Goal: Information Seeking & Learning: Learn about a topic

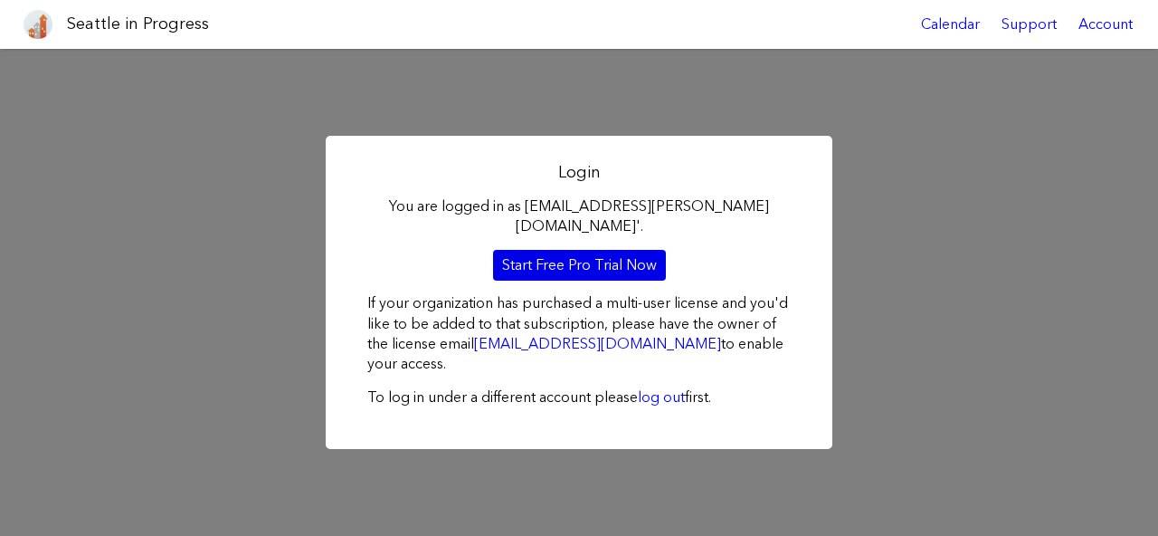
click at [564, 262] on link "Start Free Pro Trial Now" at bounding box center [579, 265] width 173 height 31
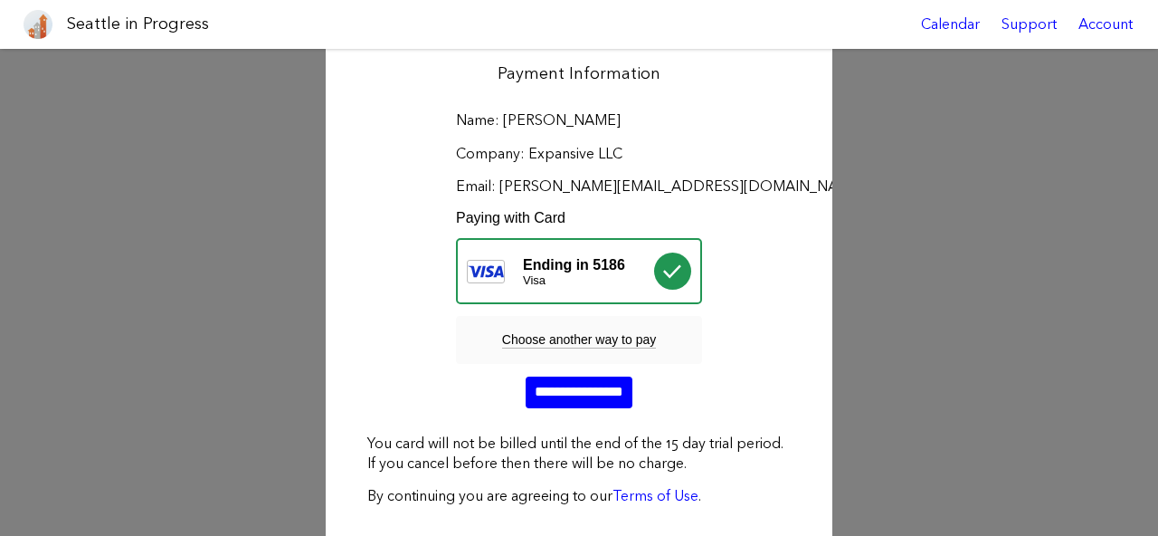
scroll to position [263, 0]
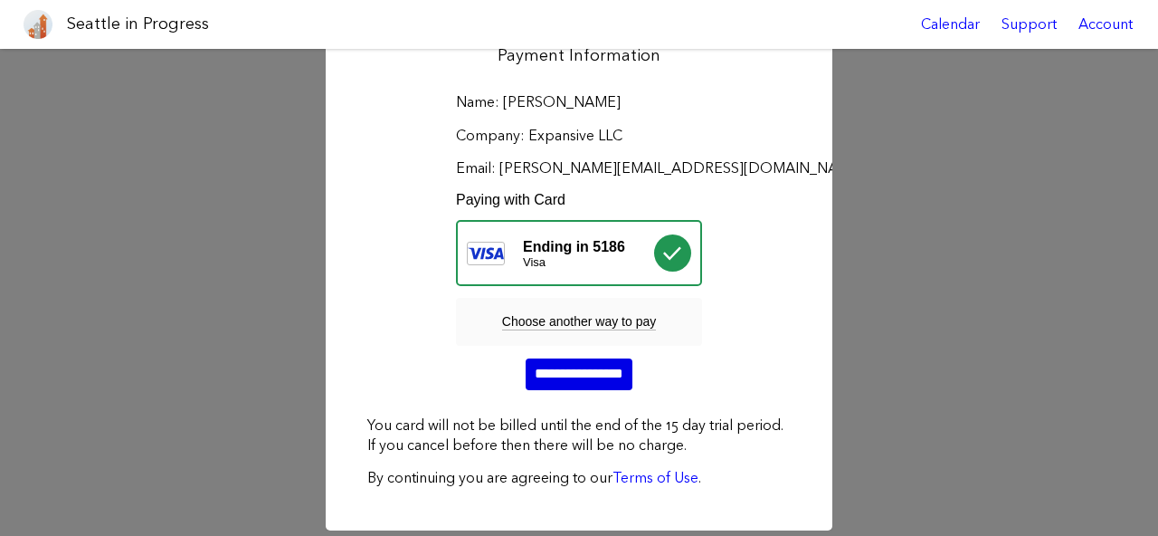
click at [570, 370] on input "**********" at bounding box center [579, 373] width 107 height 31
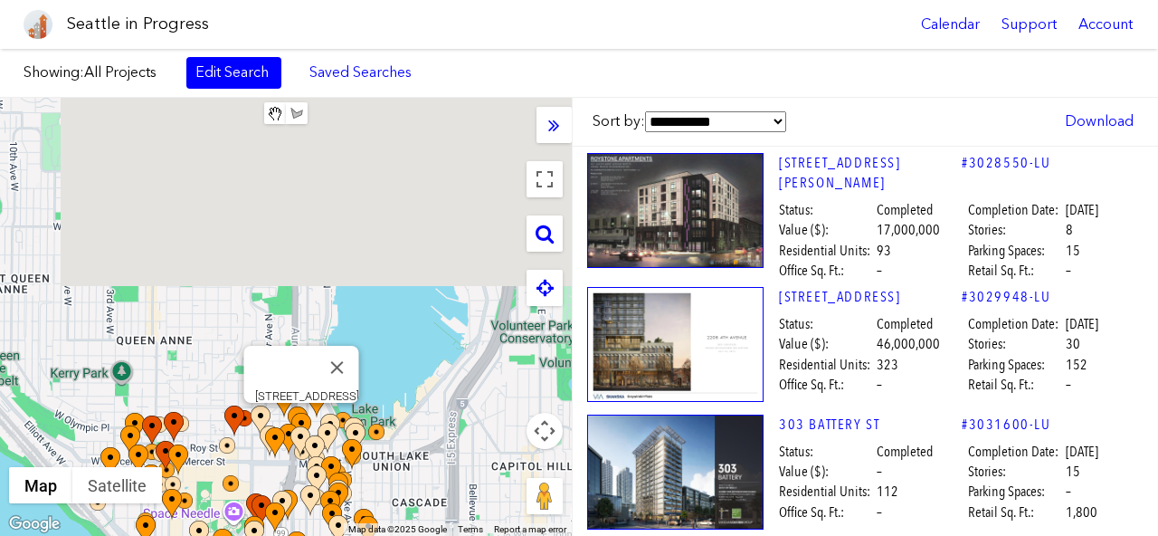
drag, startPoint x: 338, startPoint y: 160, endPoint x: 313, endPoint y: 446, distance: 287.0
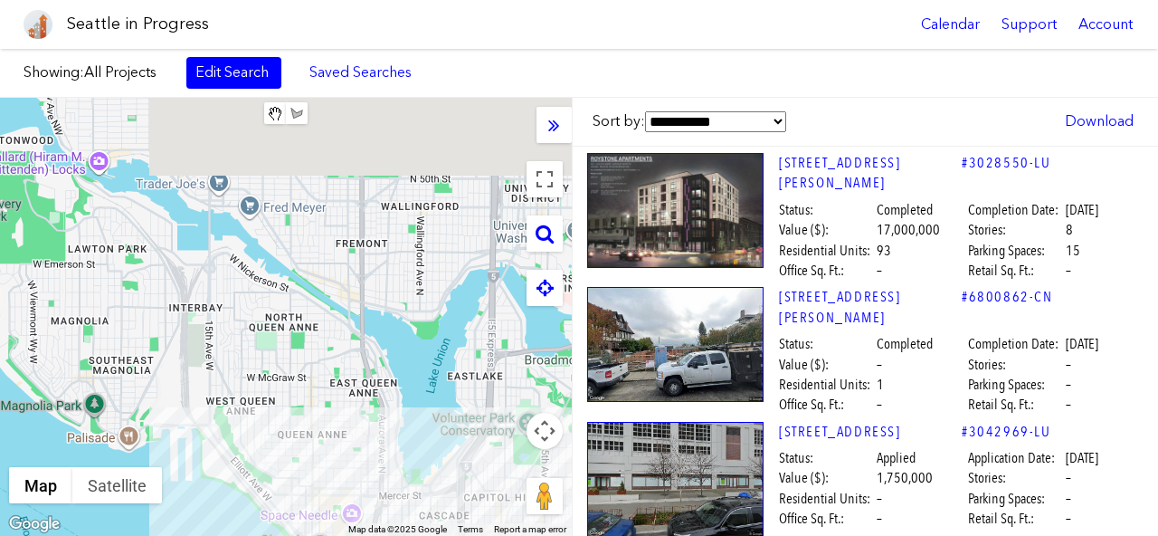
drag, startPoint x: 337, startPoint y: 204, endPoint x: 471, endPoint y: 386, distance: 225.8
click at [471, 386] on div "To navigate, press the arrow keys." at bounding box center [286, 317] width 572 height 438
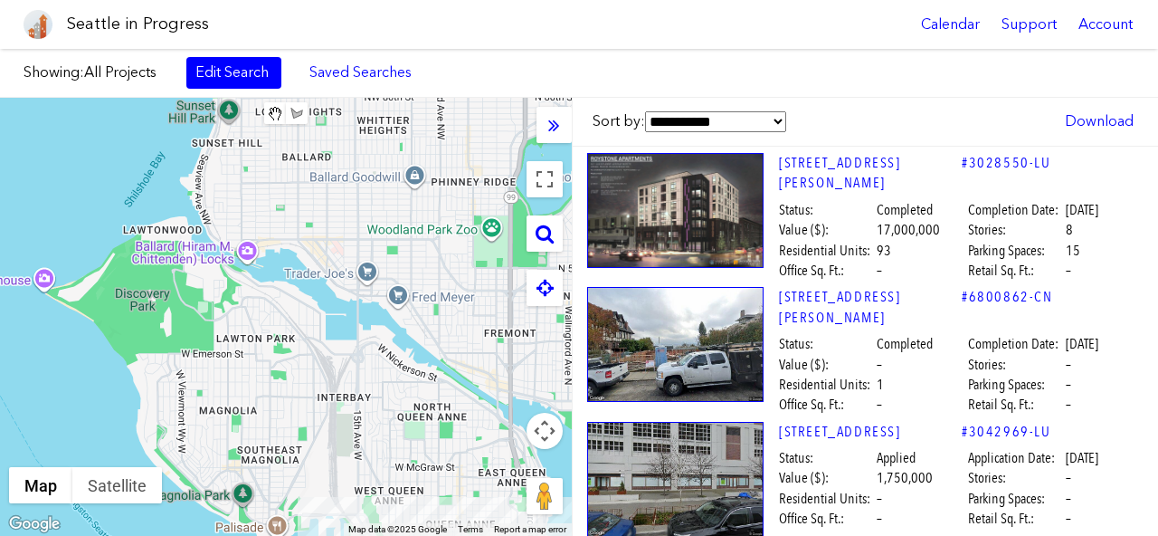
drag, startPoint x: 376, startPoint y: 290, endPoint x: 438, endPoint y: 299, distance: 62.2
click at [438, 299] on div "To navigate, press the arrow keys." at bounding box center [286, 317] width 572 height 438
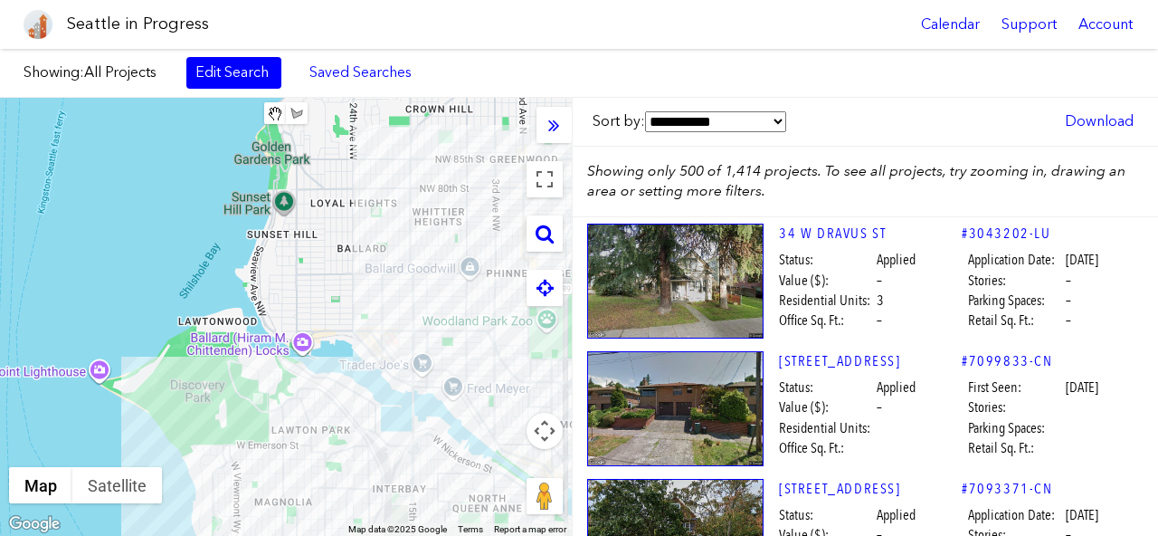
drag, startPoint x: 424, startPoint y: 290, endPoint x: 471, endPoint y: 384, distance: 104.4
click at [471, 384] on div "To navigate, press the arrow keys." at bounding box center [286, 317] width 572 height 438
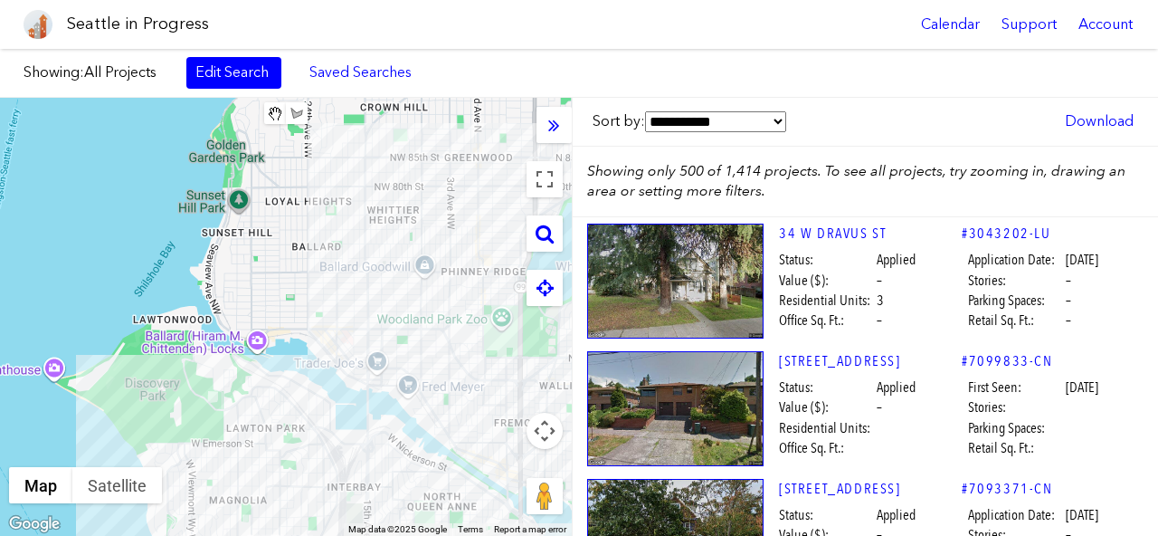
drag, startPoint x: 470, startPoint y: 290, endPoint x: 366, endPoint y: 290, distance: 103.1
click at [366, 290] on div "To navigate, press the arrow keys." at bounding box center [286, 317] width 572 height 438
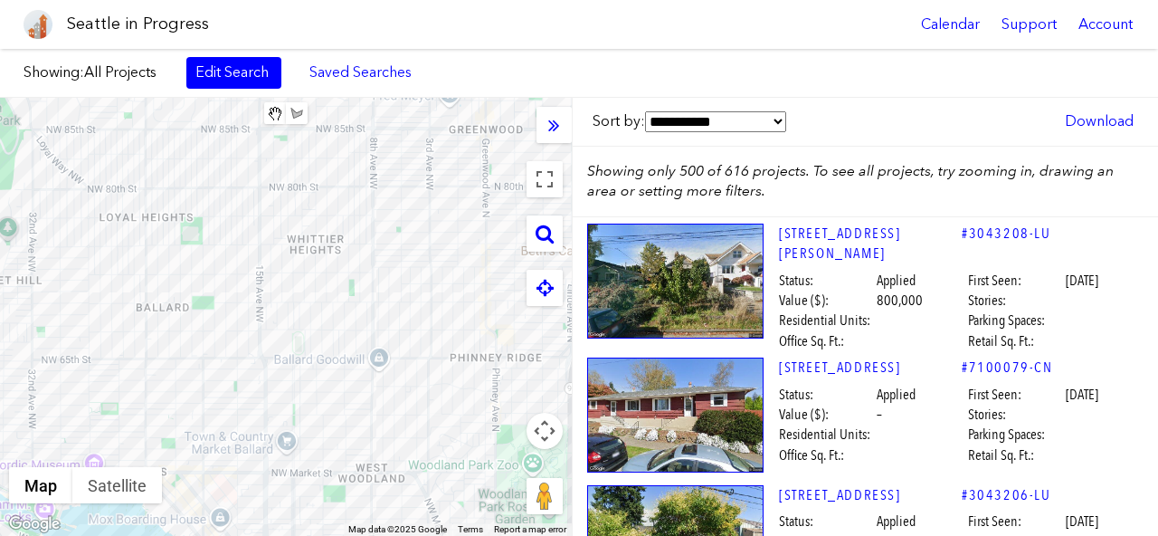
drag, startPoint x: 385, startPoint y: 185, endPoint x: 397, endPoint y: 294, distance: 110.1
click at [397, 294] on div "To navigate, press the arrow keys." at bounding box center [286, 317] width 572 height 438
click at [251, 60] on link "Edit Search" at bounding box center [233, 72] width 95 height 31
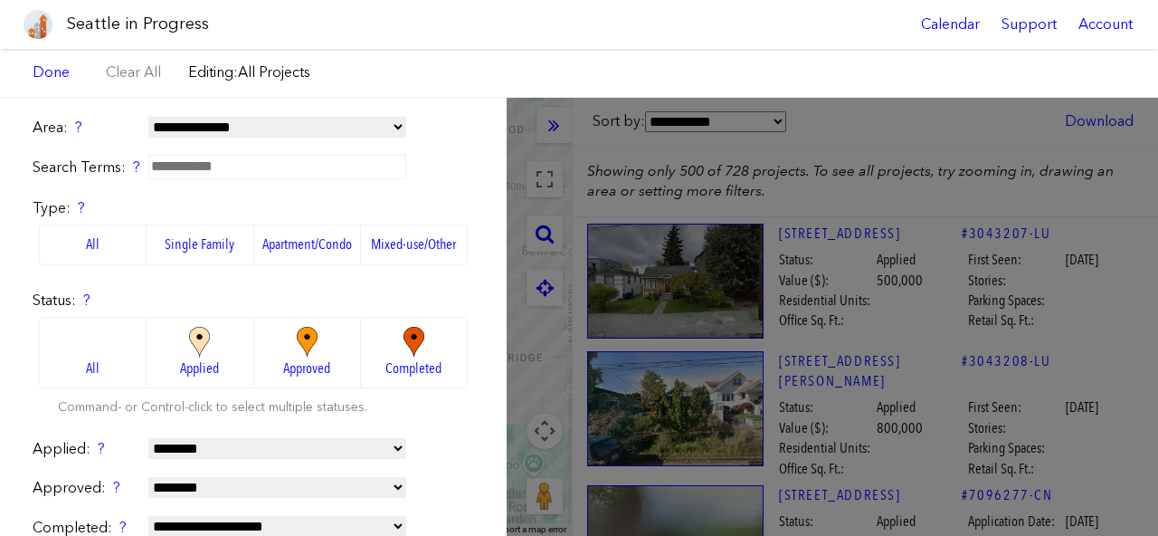
click at [187, 351] on img at bounding box center [200, 343] width 50 height 32
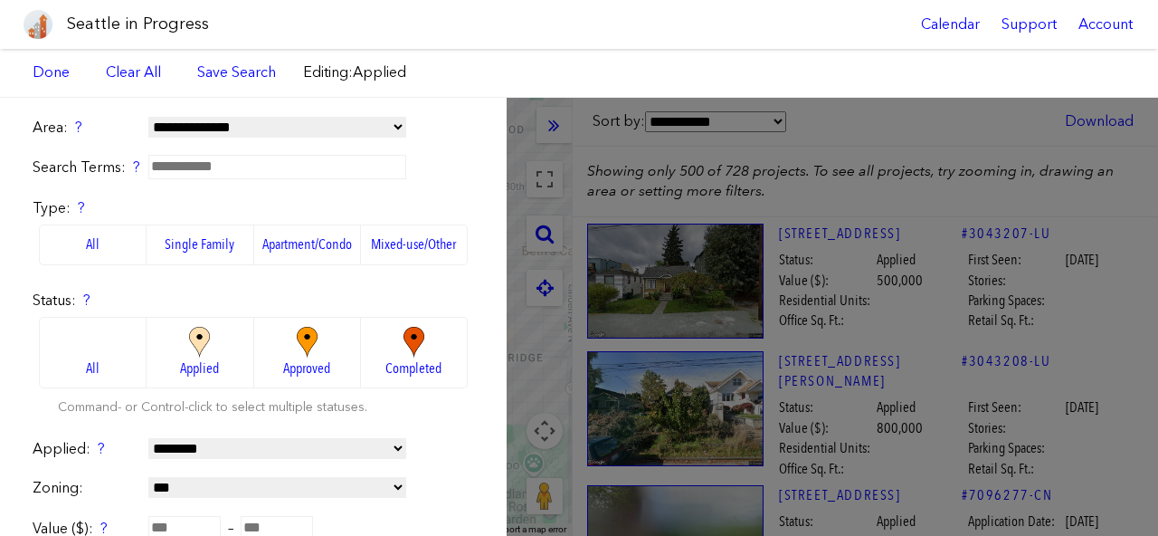
click at [235, 438] on select "**********" at bounding box center [277, 448] width 258 height 21
select select "**********"
click at [464, 366] on div "**********" at bounding box center [253, 317] width 507 height 438
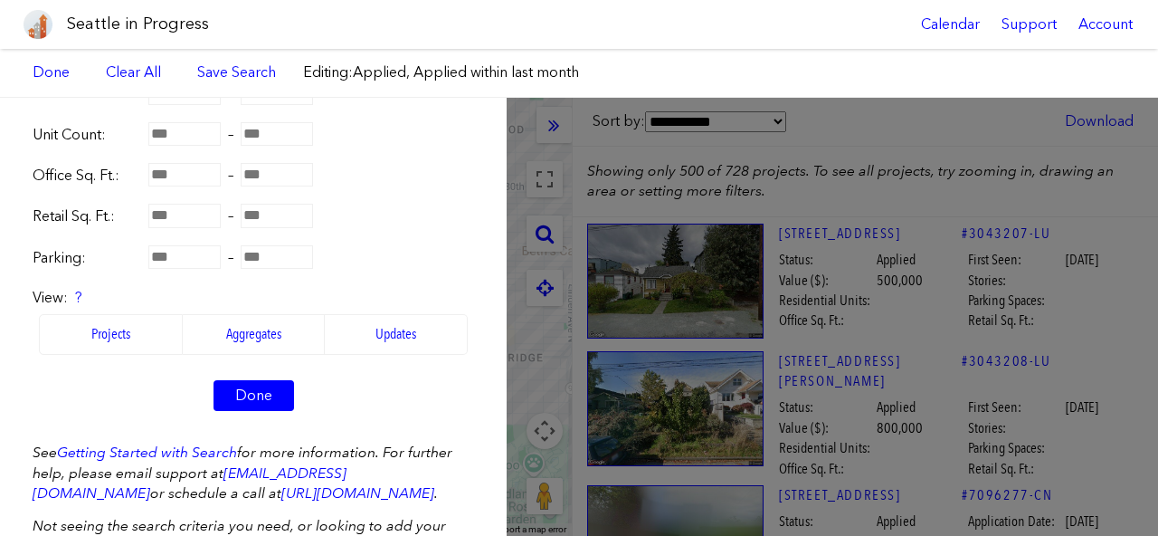
scroll to position [498, 0]
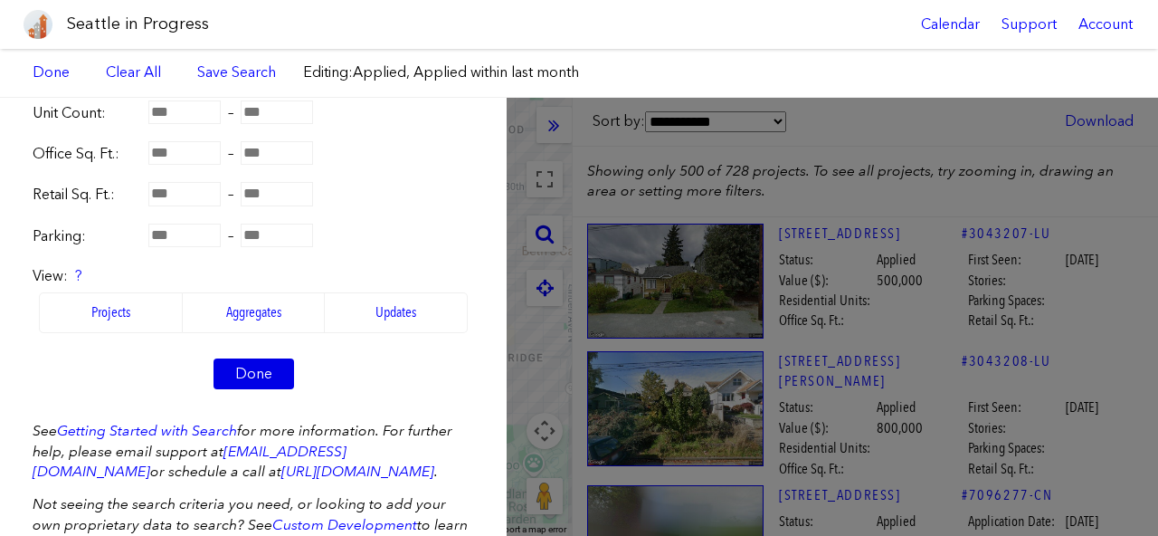
click at [255, 380] on link "Done" at bounding box center [253, 373] width 81 height 31
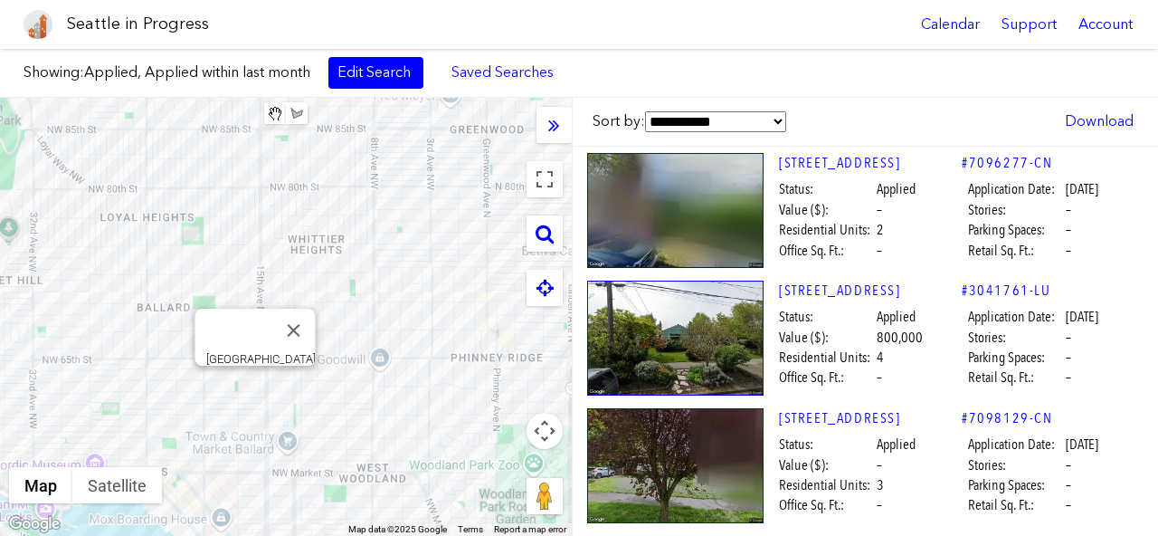
click at [252, 387] on div "To navigate, press the arrow keys. [GEOGRAPHIC_DATA]" at bounding box center [286, 317] width 572 height 438
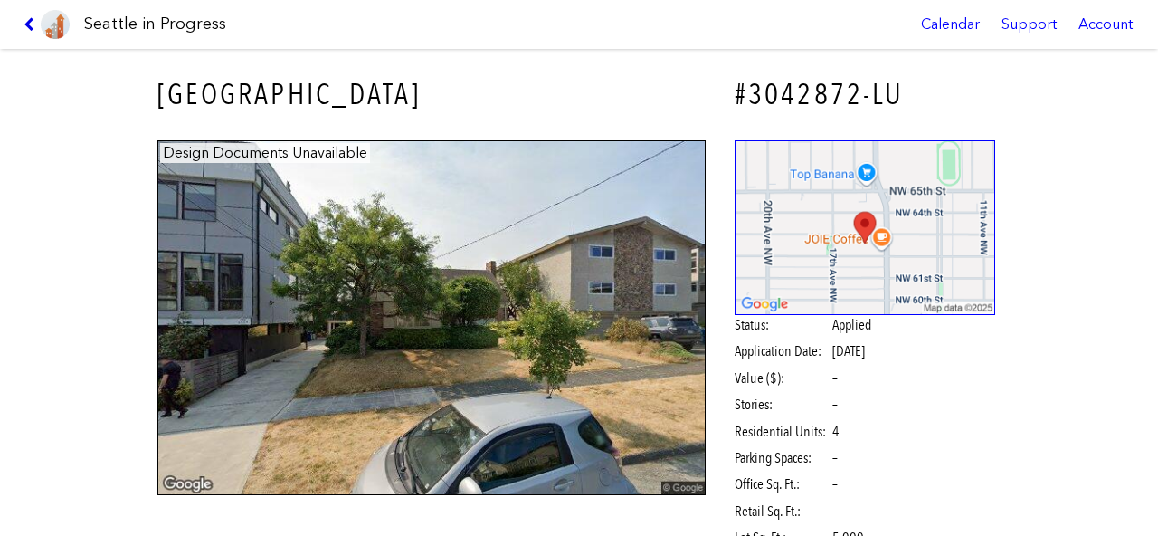
click at [28, 19] on icon at bounding box center [32, 24] width 17 height 14
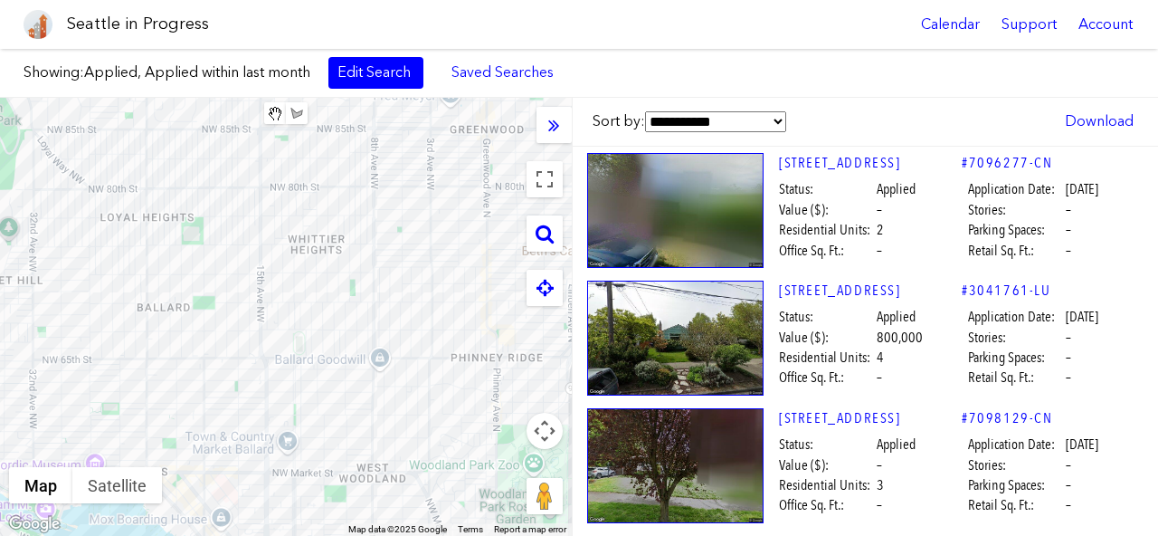
click at [326, 178] on div "To navigate, press the arrow keys." at bounding box center [286, 317] width 572 height 438
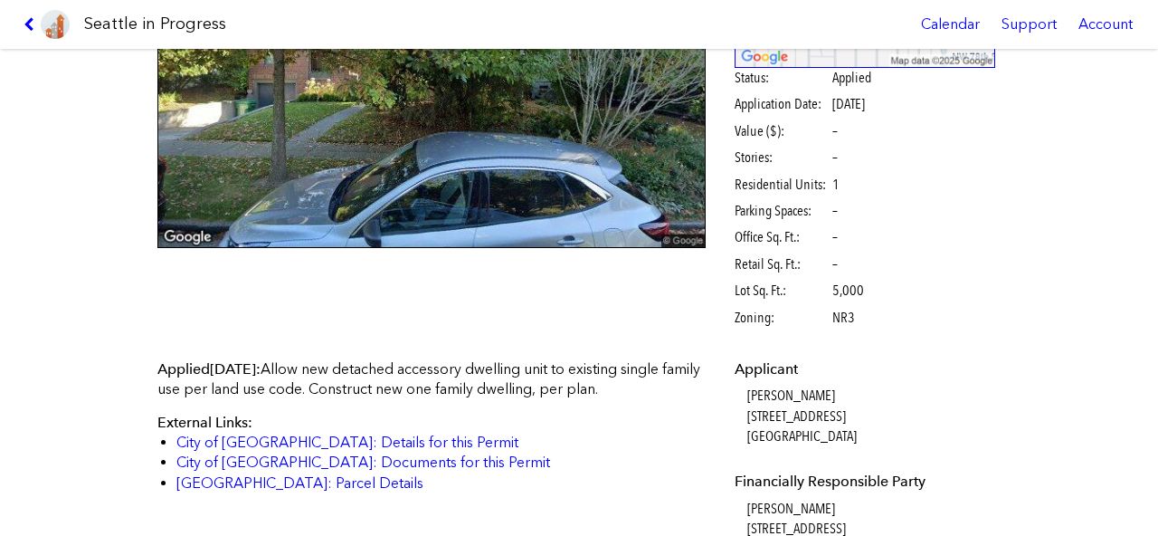
scroll to position [338, 0]
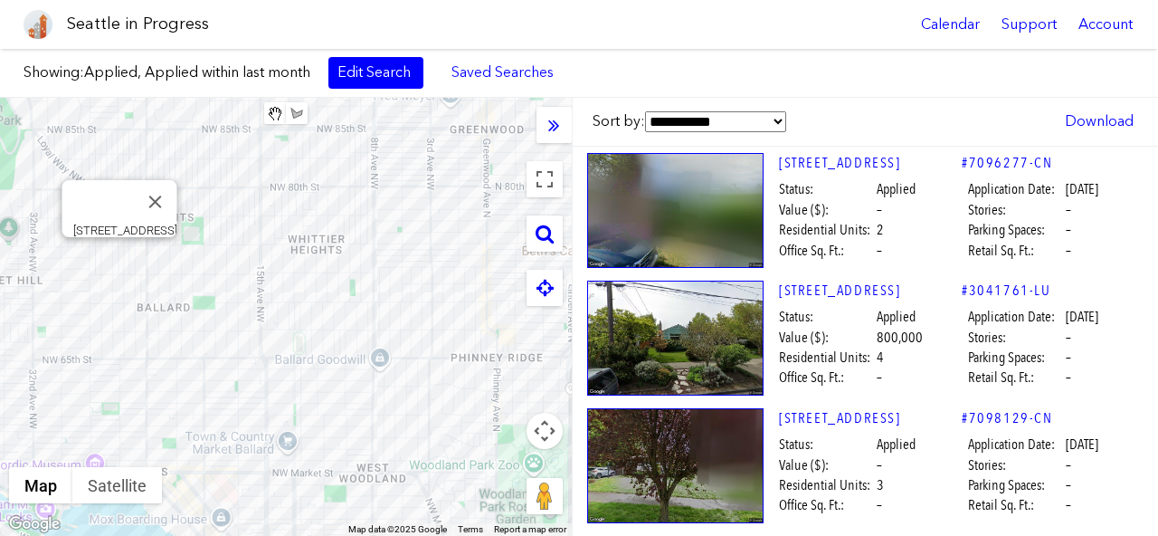
click at [123, 254] on div "To navigate, press the arrow keys. [STREET_ADDRESS]" at bounding box center [286, 317] width 572 height 438
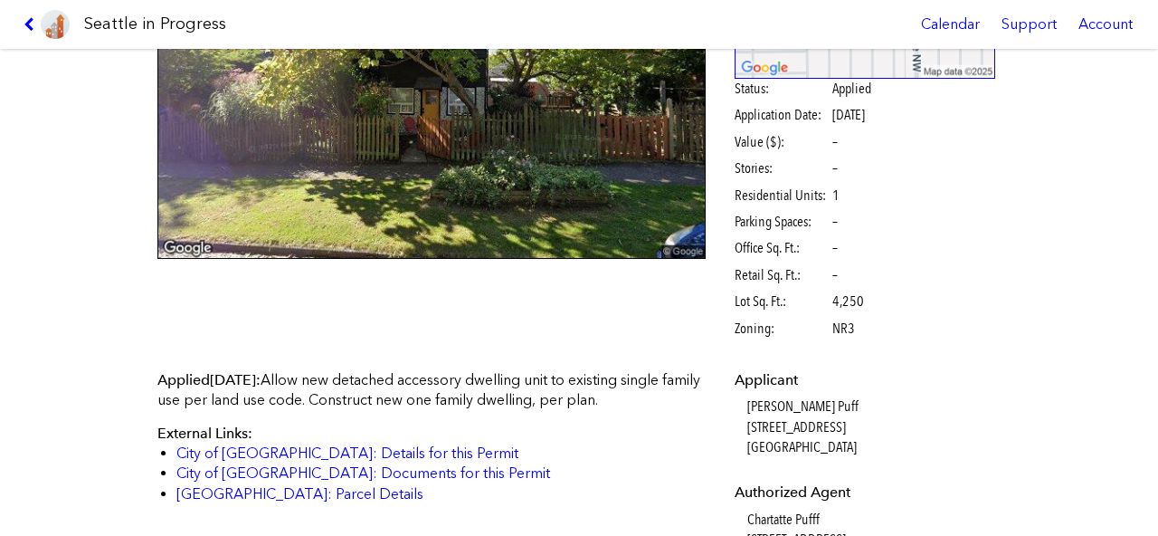
scroll to position [241, 0]
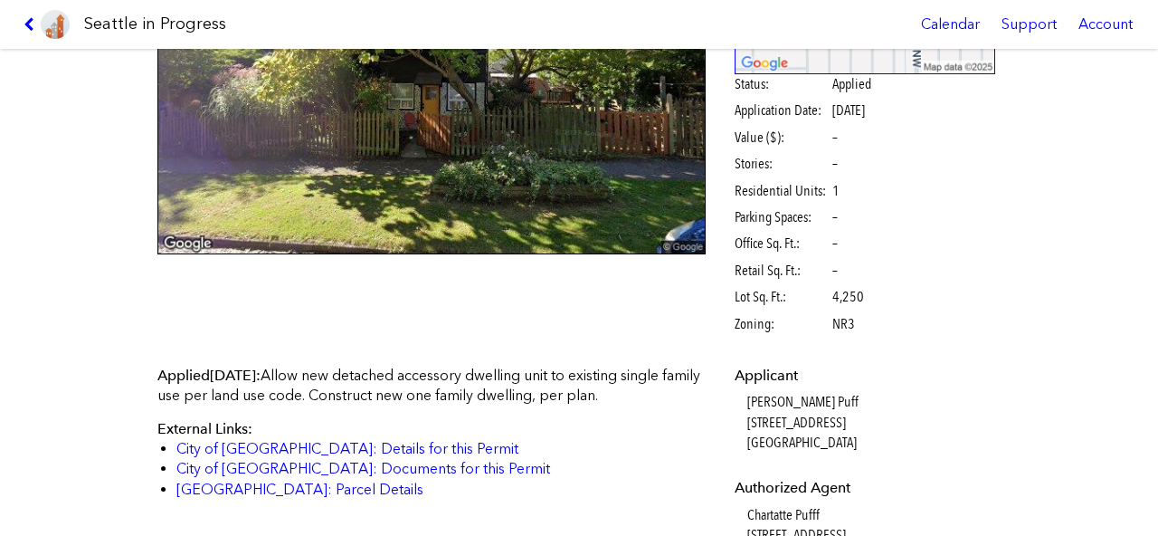
click at [21, 42] on link at bounding box center [46, 24] width 61 height 49
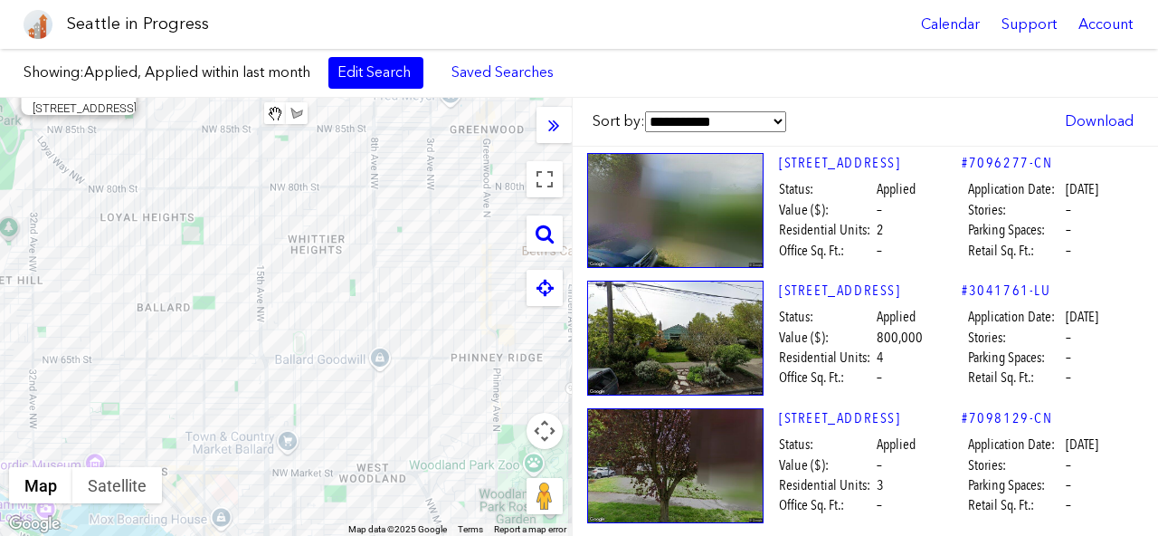
click at [72, 138] on div "To navigate, press the arrow keys. [STREET_ADDRESS]" at bounding box center [286, 317] width 572 height 438
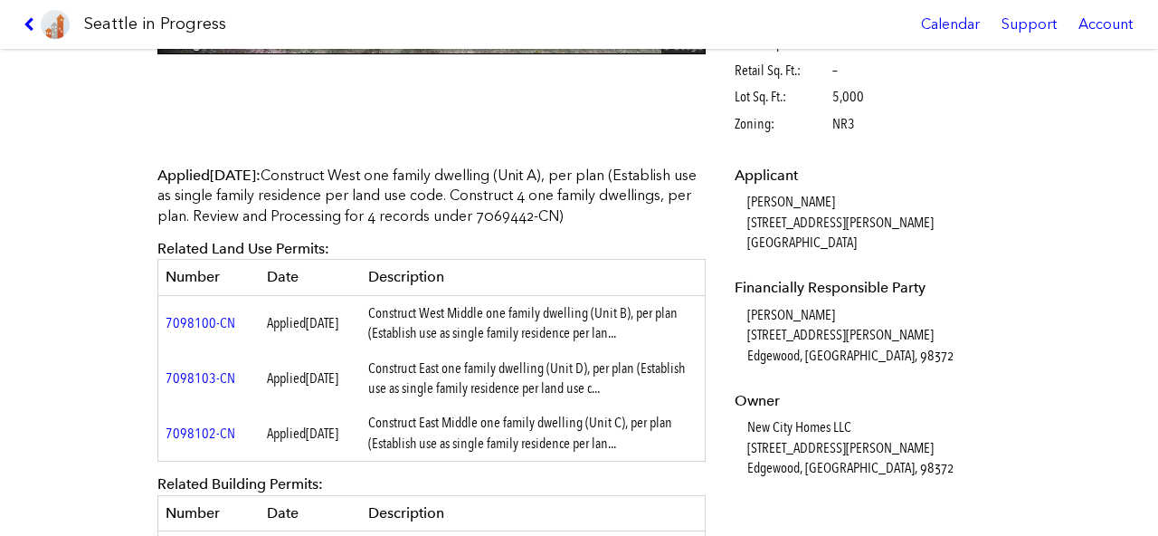
scroll to position [279, 0]
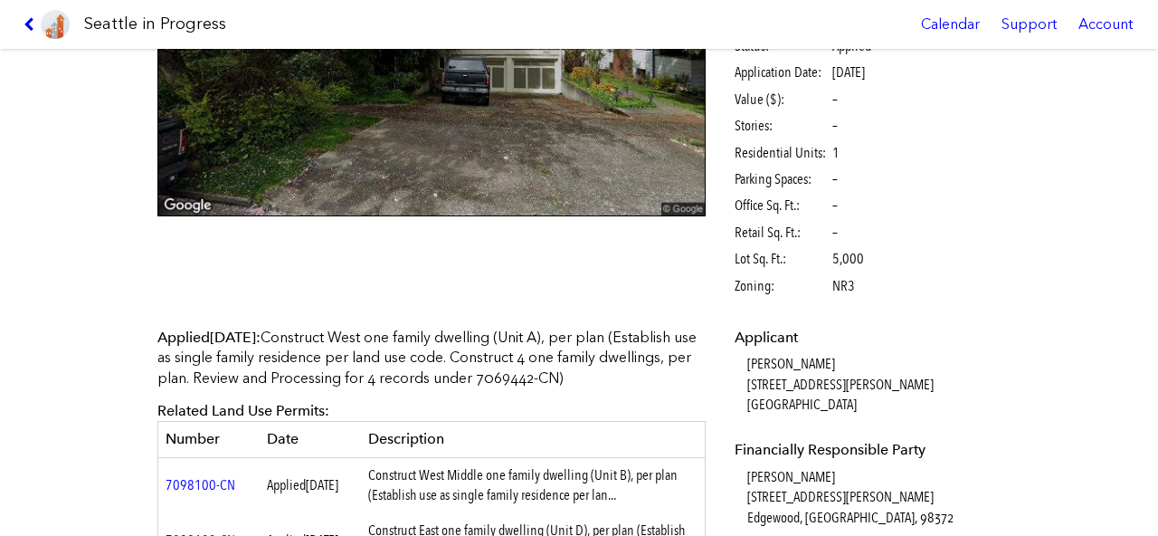
click at [28, 29] on icon at bounding box center [32, 24] width 17 height 14
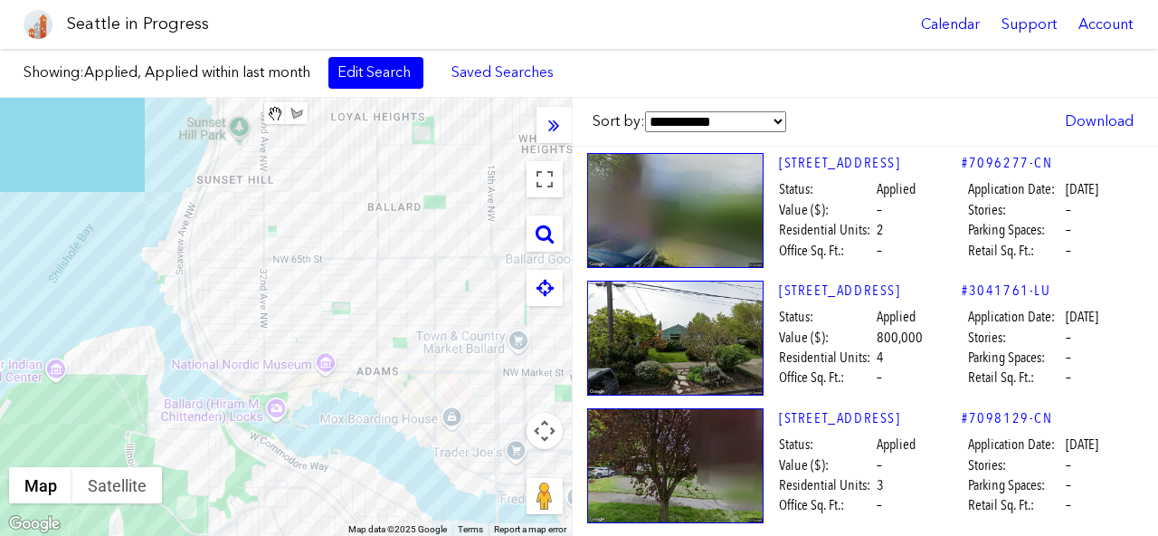
drag, startPoint x: 193, startPoint y: 314, endPoint x: 423, endPoint y: 212, distance: 252.3
click at [423, 212] on div "To navigate, press the arrow keys." at bounding box center [286, 317] width 572 height 438
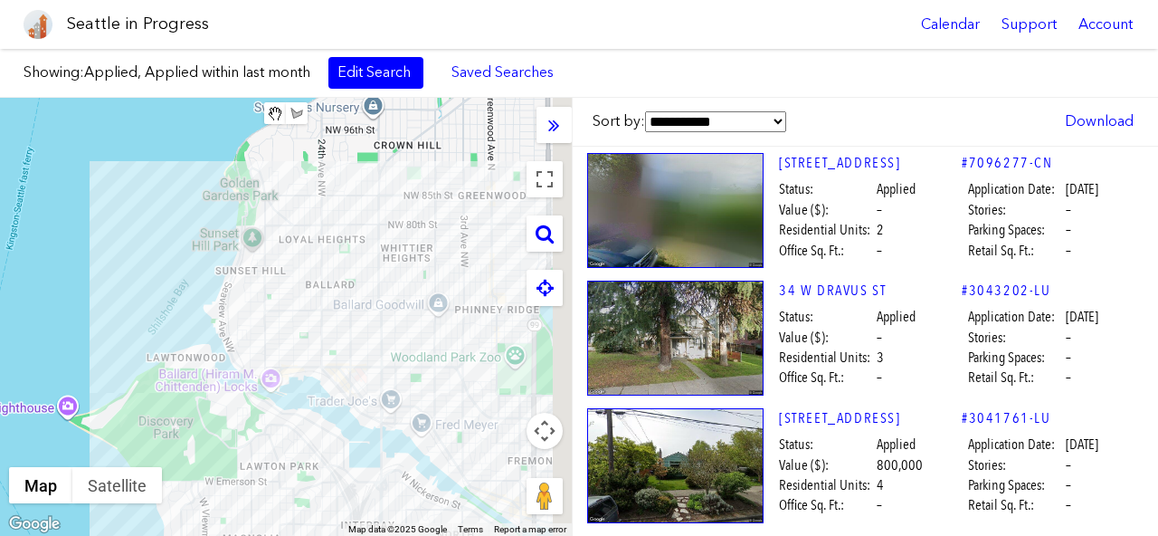
drag, startPoint x: 451, startPoint y: 223, endPoint x: 356, endPoint y: 285, distance: 113.7
click at [356, 286] on div "To navigate, press the arrow keys." at bounding box center [286, 317] width 572 height 438
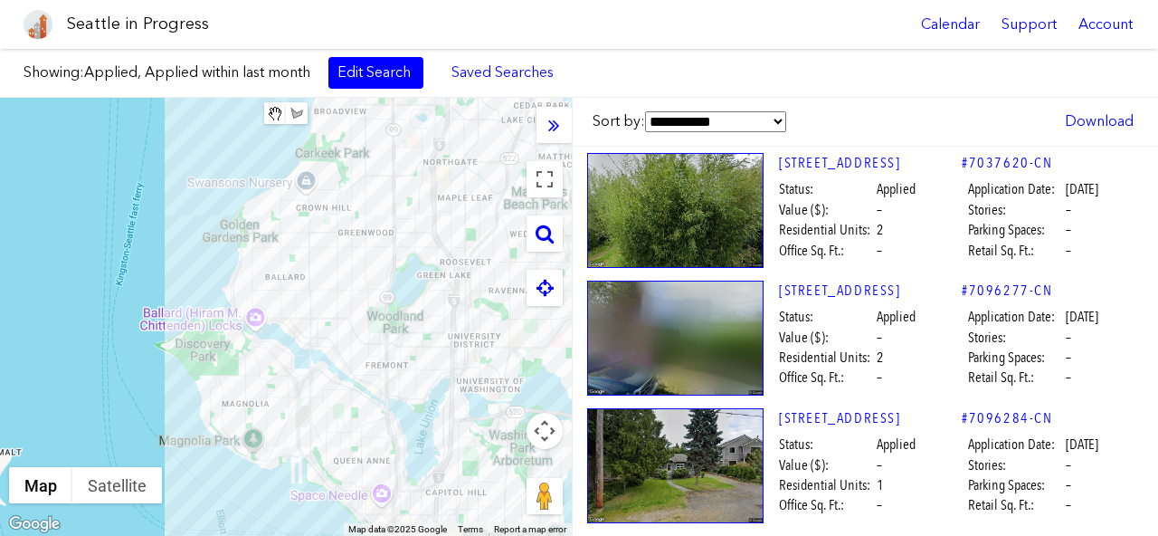
drag, startPoint x: 476, startPoint y: 291, endPoint x: 461, endPoint y: 296, distance: 15.2
click at [461, 296] on div "To navigate, press the arrow keys." at bounding box center [286, 317] width 572 height 438
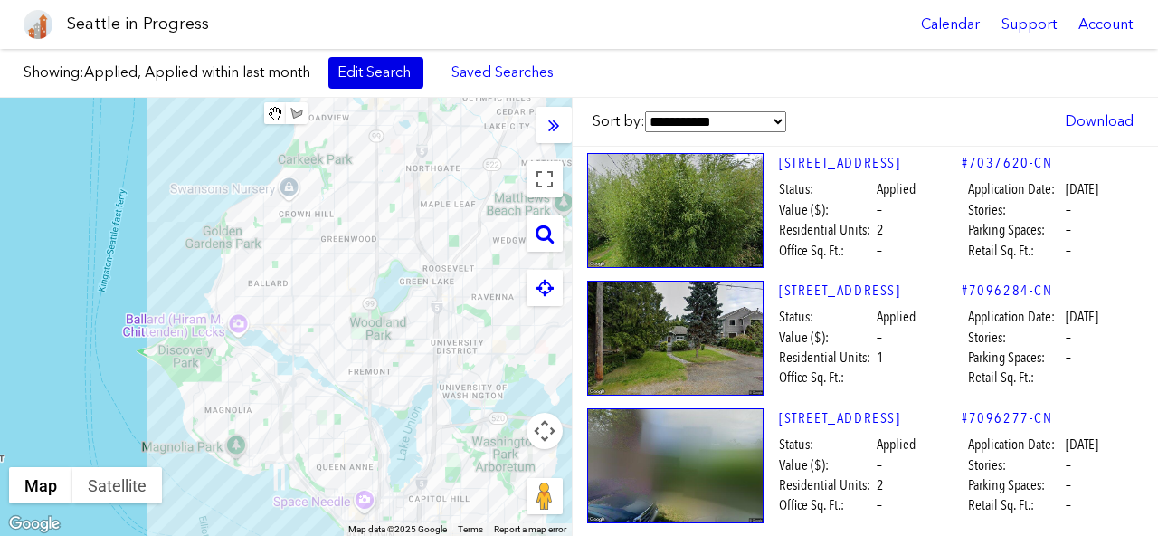
click at [365, 74] on link "Edit Search" at bounding box center [375, 72] width 95 height 31
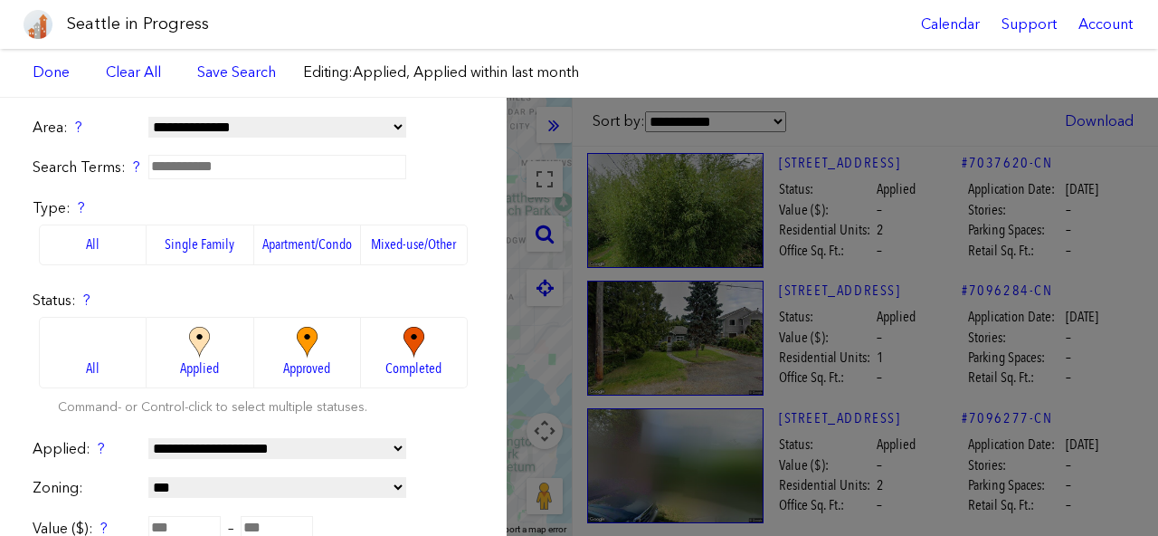
click at [179, 236] on label "Single Family" at bounding box center [200, 244] width 107 height 40
click at [280, 189] on form "**********" at bounding box center [253, 512] width 441 height 788
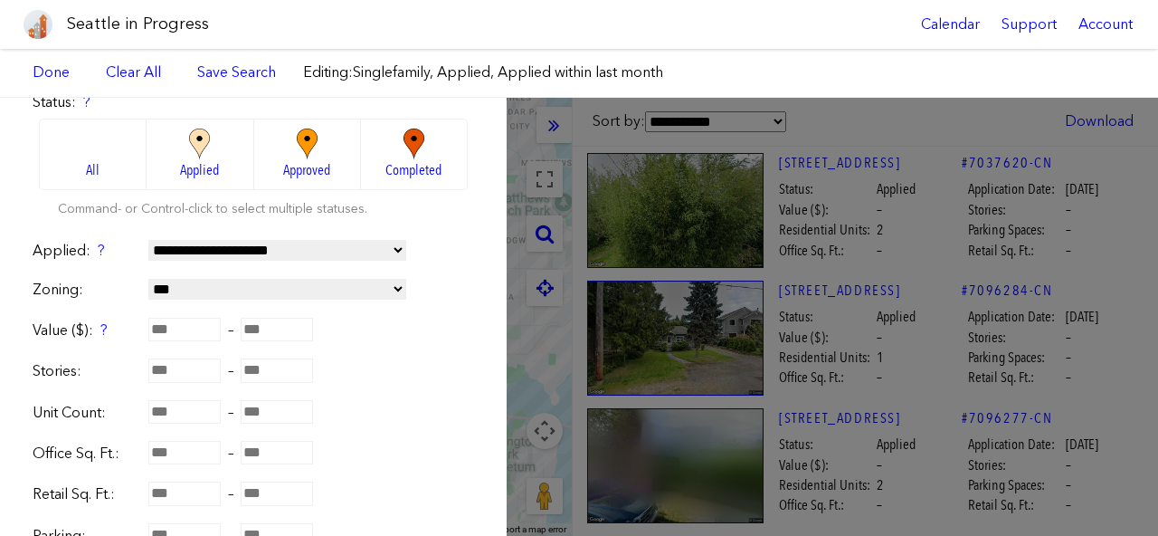
scroll to position [289, 0]
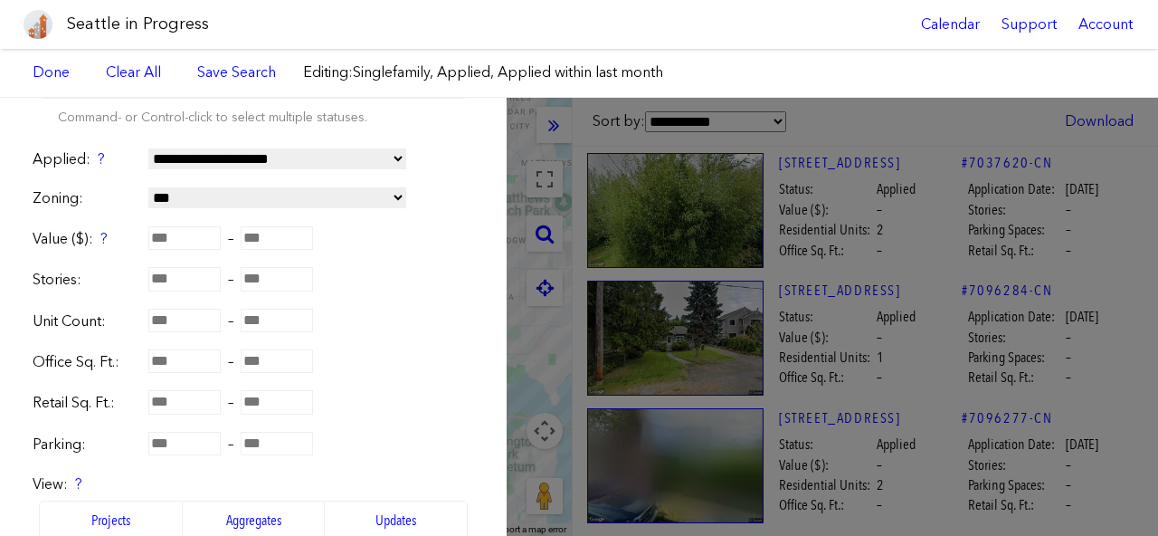
click at [244, 193] on select "**********" at bounding box center [277, 197] width 258 height 21
click at [325, 194] on select "**********" at bounding box center [277, 197] width 258 height 21
click at [413, 251] on form "**********" at bounding box center [253, 222] width 441 height 788
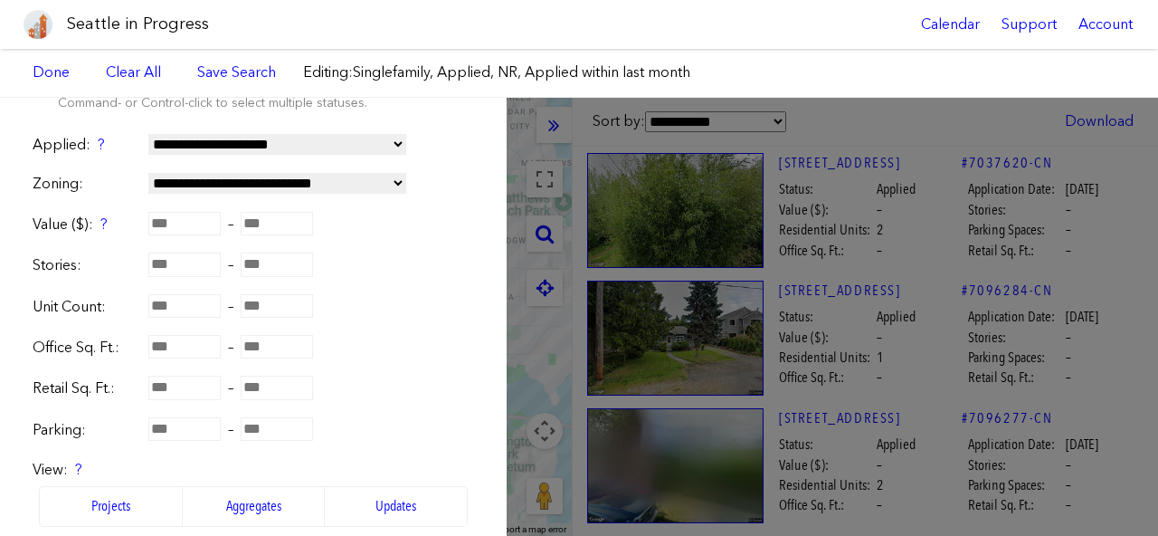
scroll to position [287, 0]
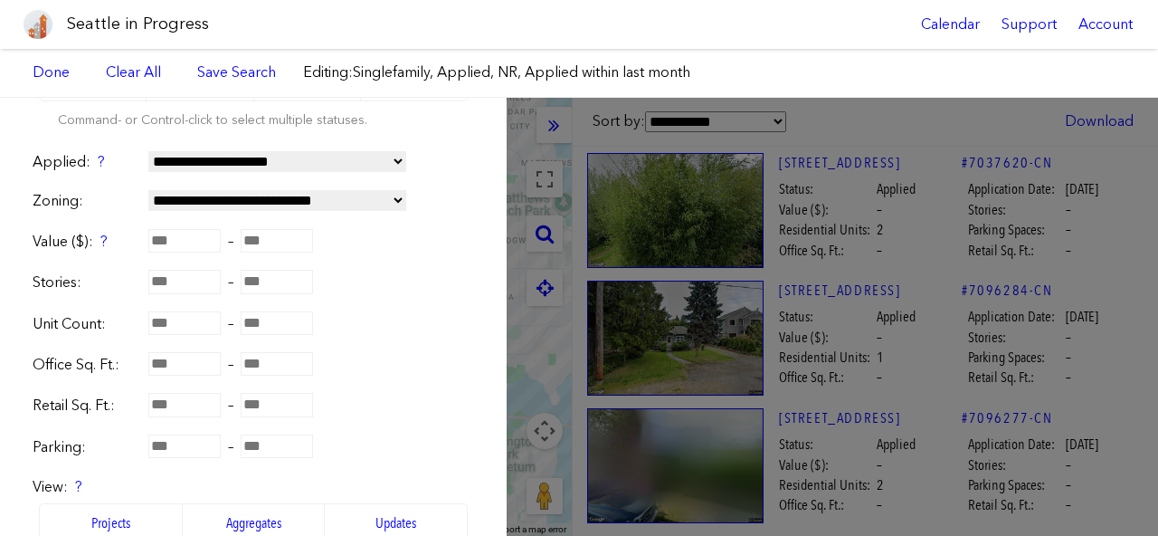
click at [379, 199] on select "**********" at bounding box center [277, 200] width 258 height 21
select select "**"
click at [432, 320] on div "Unit Count: –" at bounding box center [253, 324] width 441 height 22
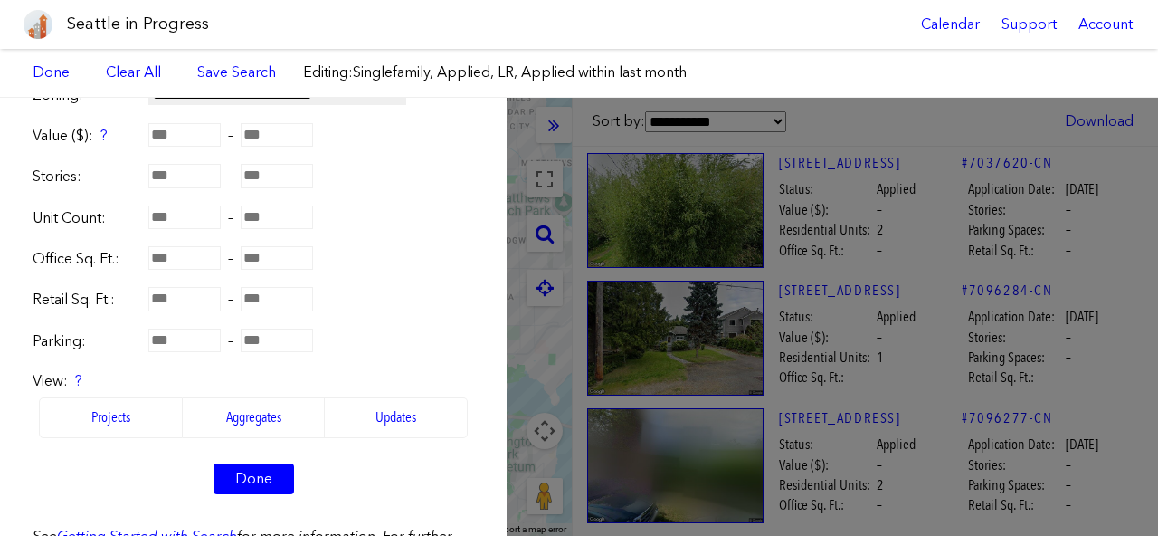
scroll to position [398, 0]
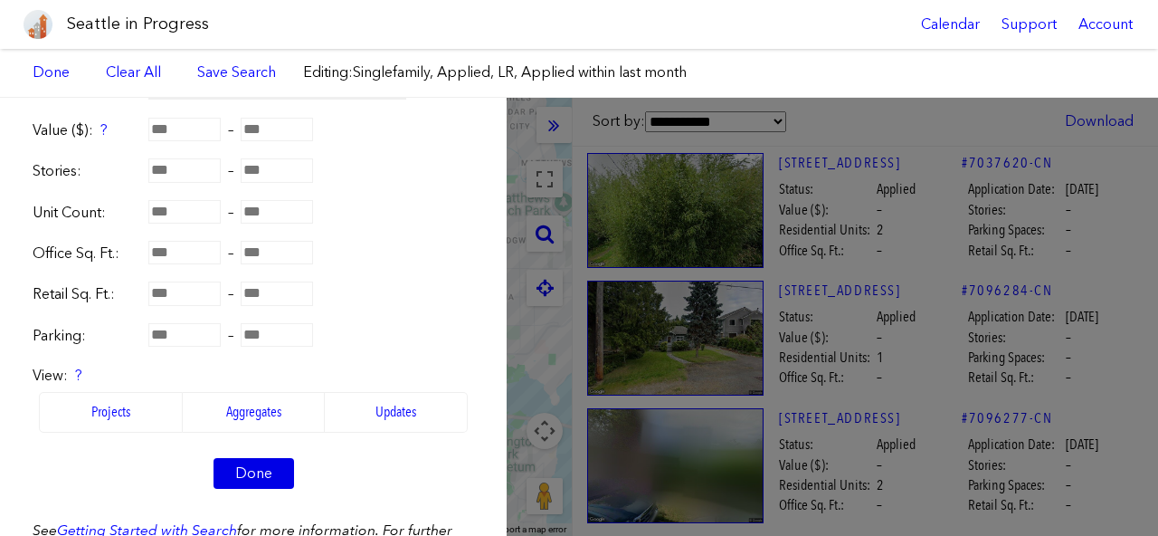
click at [256, 467] on link "Done" at bounding box center [253, 473] width 81 height 31
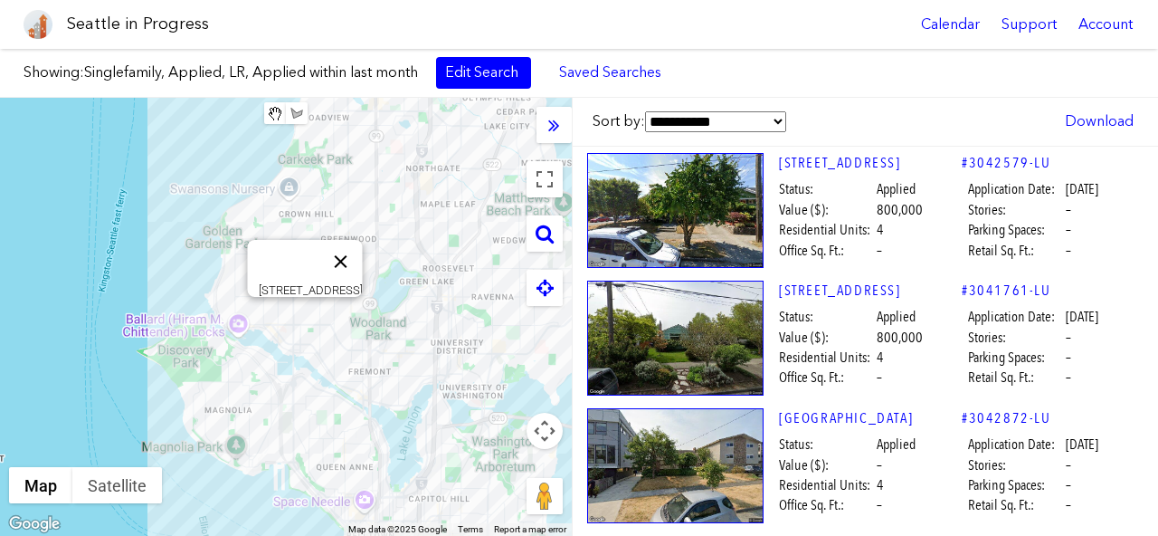
click at [344, 251] on button "Close" at bounding box center [340, 261] width 43 height 43
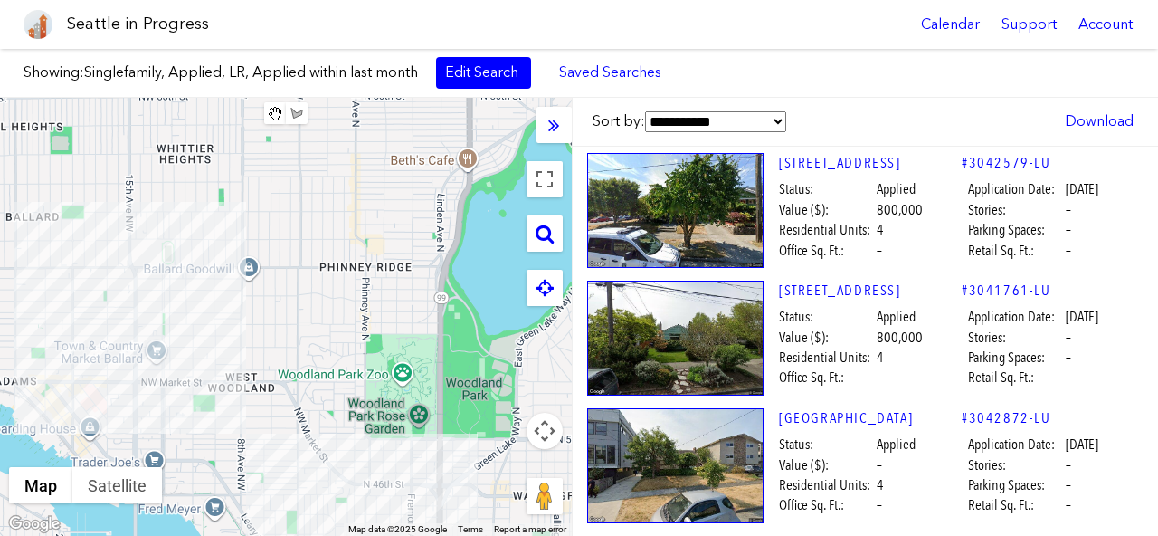
drag, startPoint x: 241, startPoint y: 329, endPoint x: 351, endPoint y: 305, distance: 113.0
click at [350, 306] on div "To navigate, press the arrow keys." at bounding box center [286, 317] width 572 height 438
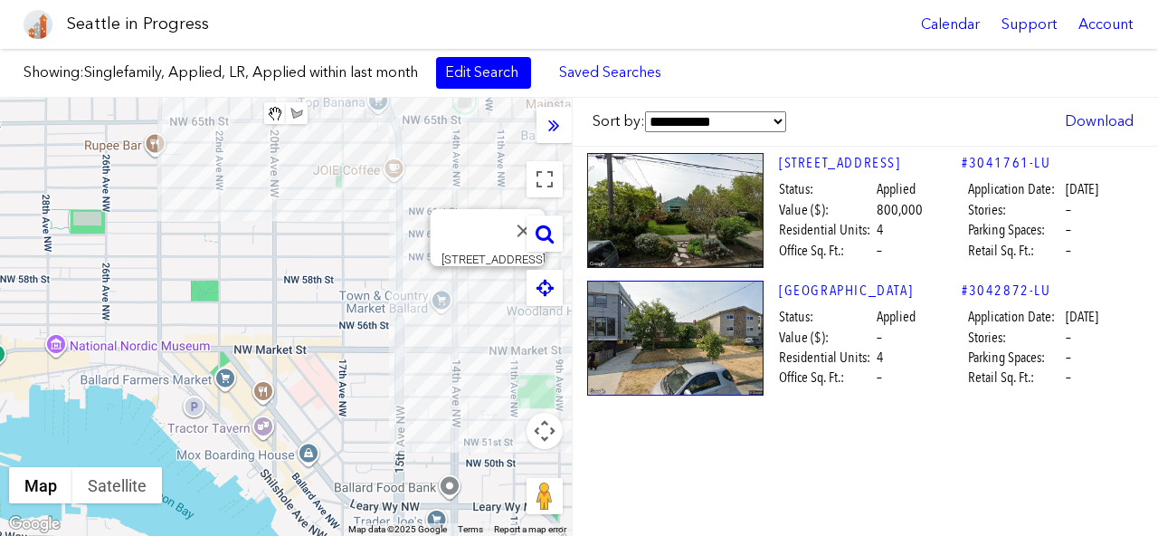
click at [484, 281] on div "To navigate, press the arrow keys. [STREET_ADDRESS]" at bounding box center [286, 317] width 572 height 438
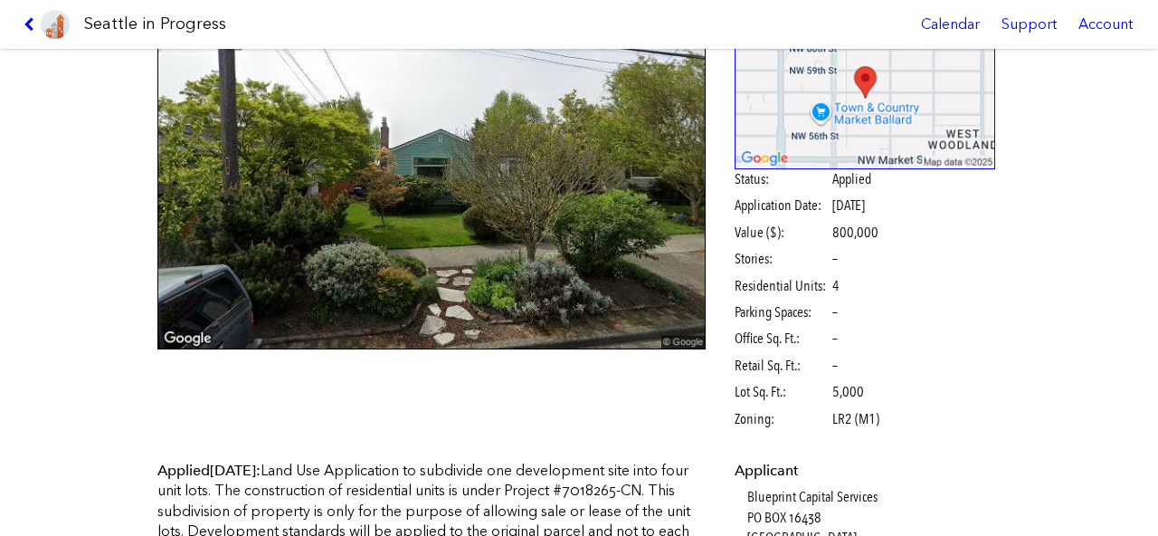
scroll to position [184, 0]
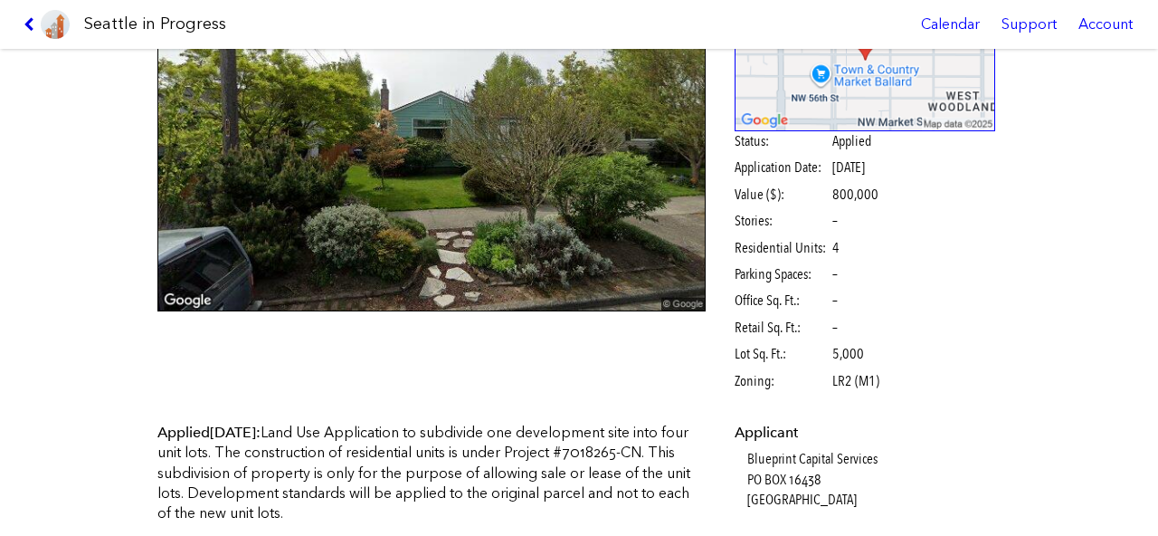
click at [33, 27] on icon at bounding box center [32, 24] width 17 height 14
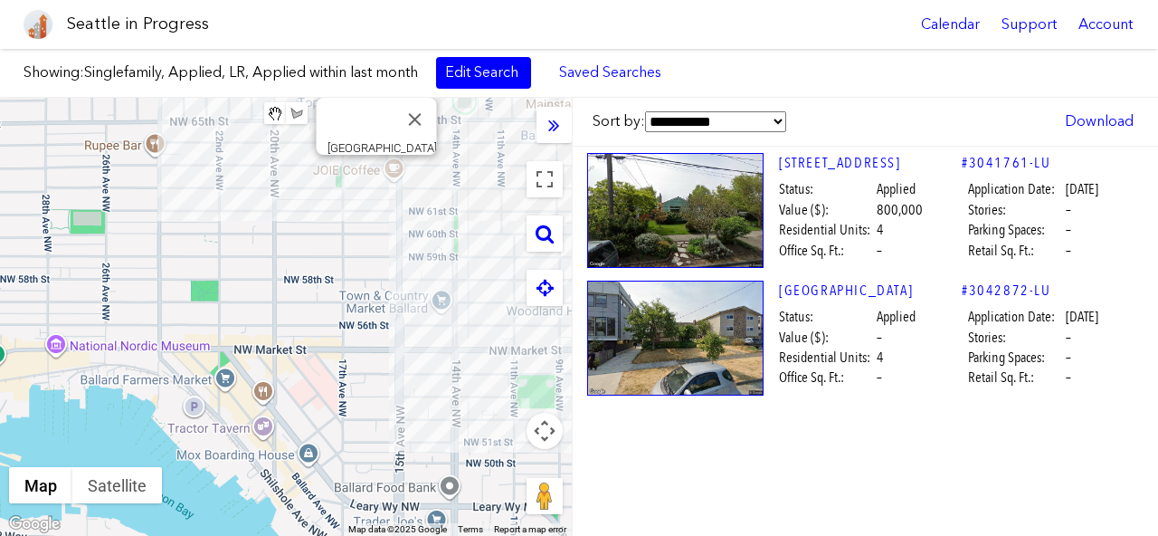
click at [375, 175] on div "To navigate, press the arrow keys. [GEOGRAPHIC_DATA]" at bounding box center [286, 317] width 572 height 438
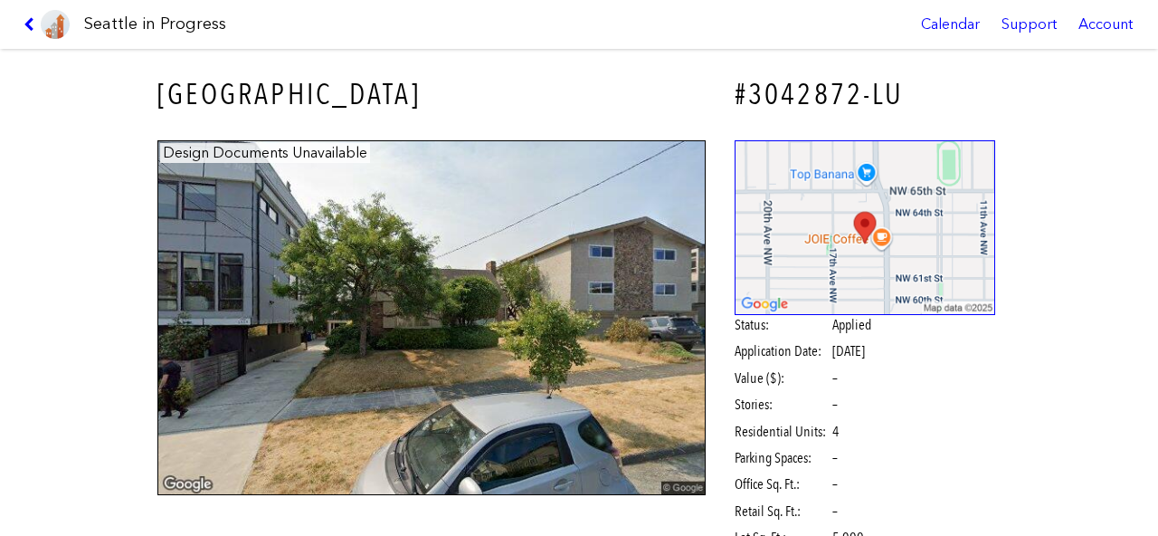
click at [20, 22] on link at bounding box center [46, 24] width 61 height 49
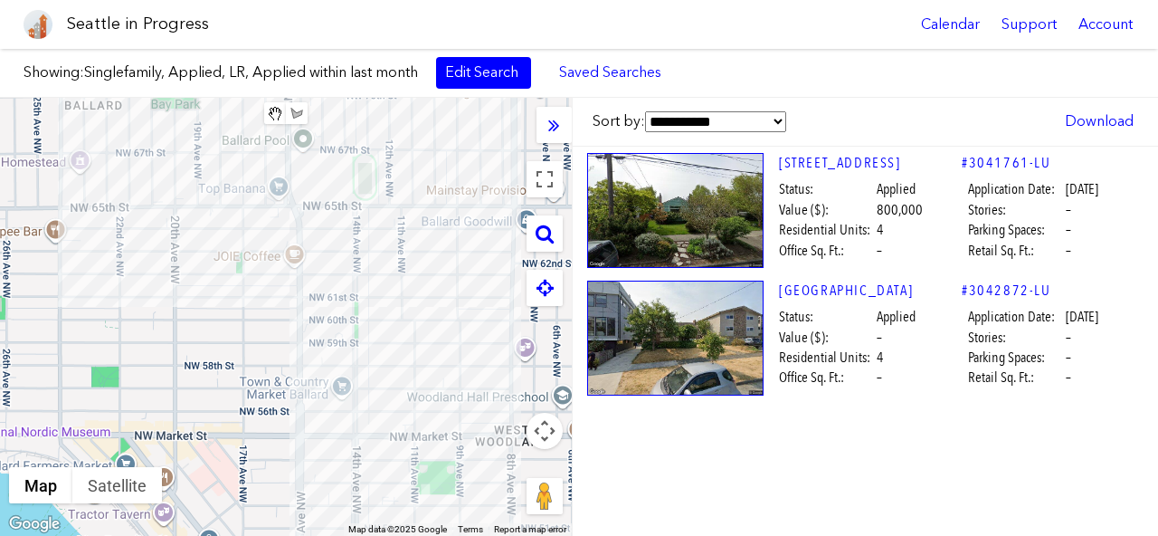
drag, startPoint x: 270, startPoint y: 263, endPoint x: 170, endPoint y: 352, distance: 133.3
click at [170, 352] on div "To navigate, press the arrow keys." at bounding box center [286, 317] width 572 height 438
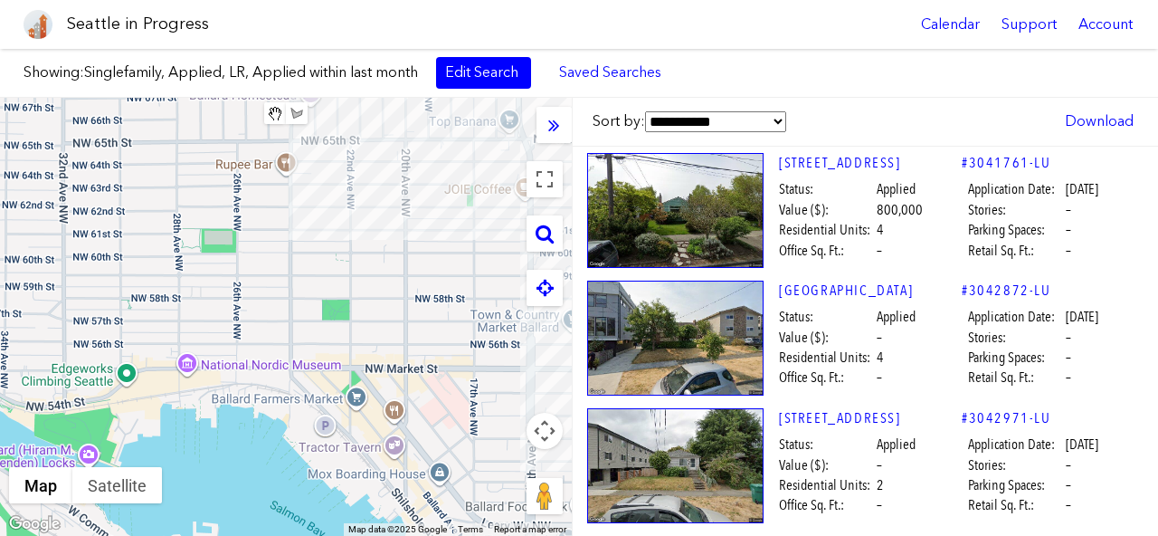
drag, startPoint x: 226, startPoint y: 289, endPoint x: 478, endPoint y: 268, distance: 252.4
click at [478, 266] on div "To navigate, press the arrow keys." at bounding box center [286, 317] width 572 height 438
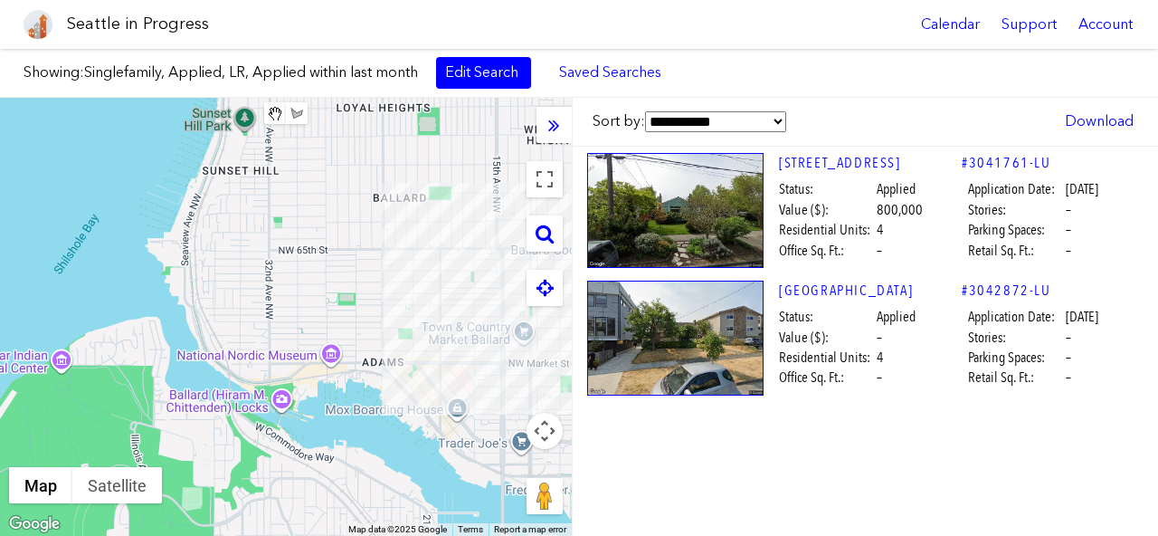
drag, startPoint x: 462, startPoint y: 279, endPoint x: 356, endPoint y: 292, distance: 106.7
click at [356, 292] on div "To navigate, press the arrow keys." at bounding box center [286, 317] width 572 height 438
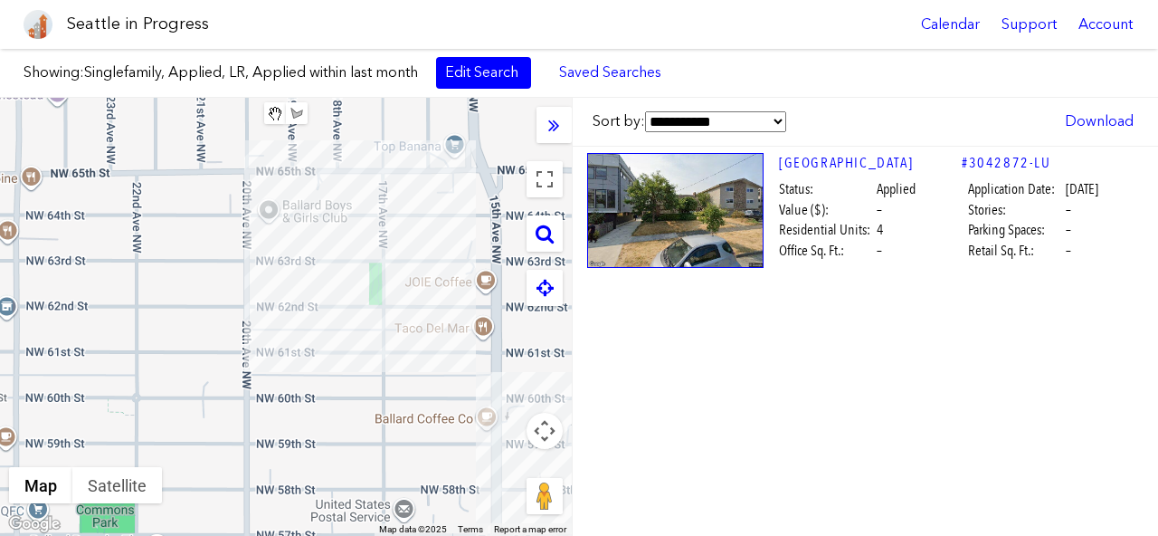
drag, startPoint x: 459, startPoint y: 308, endPoint x: 261, endPoint y: 308, distance: 197.2
click at [261, 308] on div "To navigate, press the arrow keys." at bounding box center [286, 317] width 572 height 438
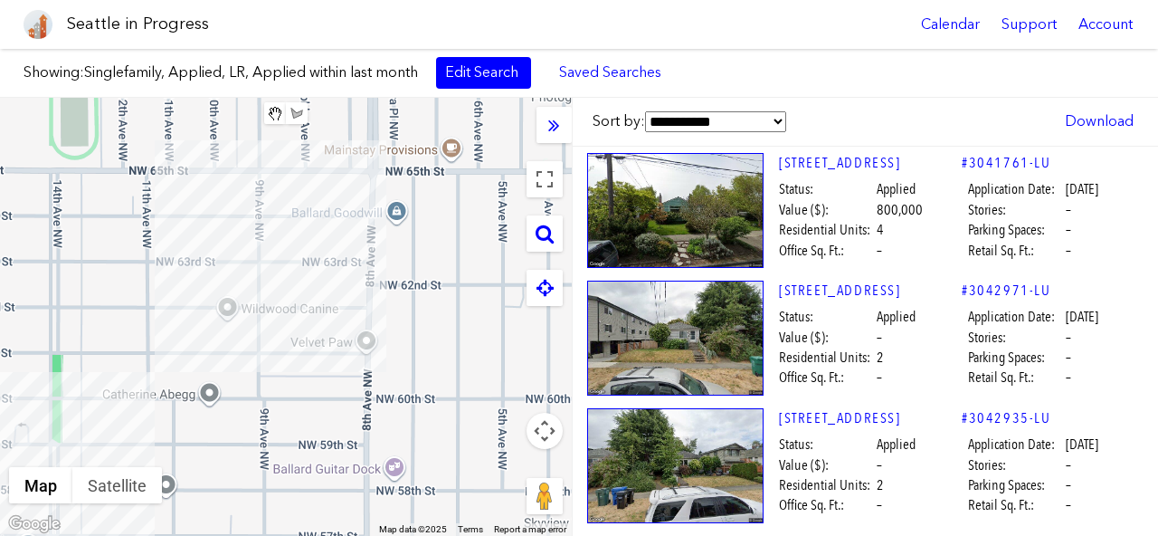
click at [338, 272] on div "To navigate, press the arrow keys." at bounding box center [286, 317] width 572 height 438
click at [345, 288] on div "To navigate, press the arrow keys. [STREET_ADDRESS]" at bounding box center [286, 317] width 572 height 438
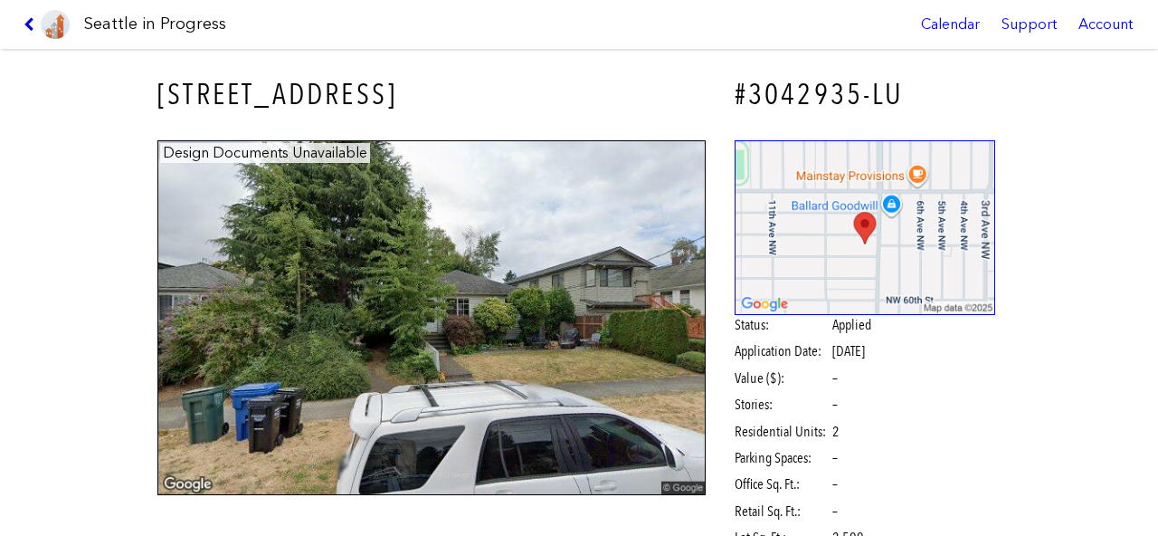
click at [29, 19] on icon at bounding box center [32, 24] width 17 height 14
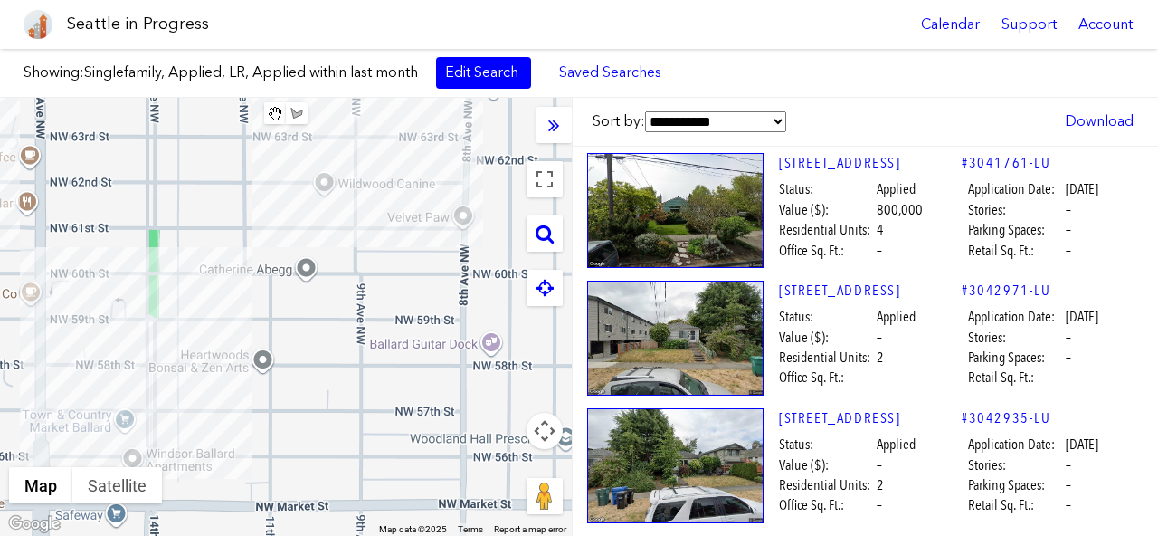
drag, startPoint x: 234, startPoint y: 331, endPoint x: 331, endPoint y: 203, distance: 160.8
click at [331, 203] on div "To navigate, press the arrow keys." at bounding box center [286, 317] width 572 height 438
click at [215, 374] on div "To navigate, press the arrow keys. [STREET_ADDRESS]" at bounding box center [286, 317] width 572 height 438
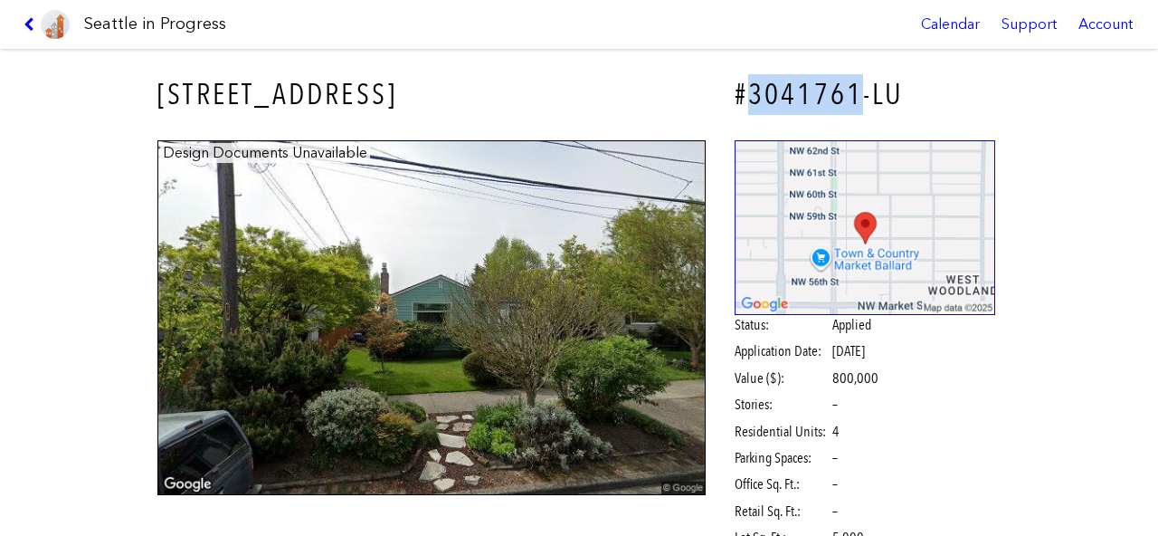
drag, startPoint x: 739, startPoint y: 93, endPoint x: 852, endPoint y: 96, distance: 113.1
click at [852, 96] on h4 "#3041761-LU" at bounding box center [865, 94] width 261 height 41
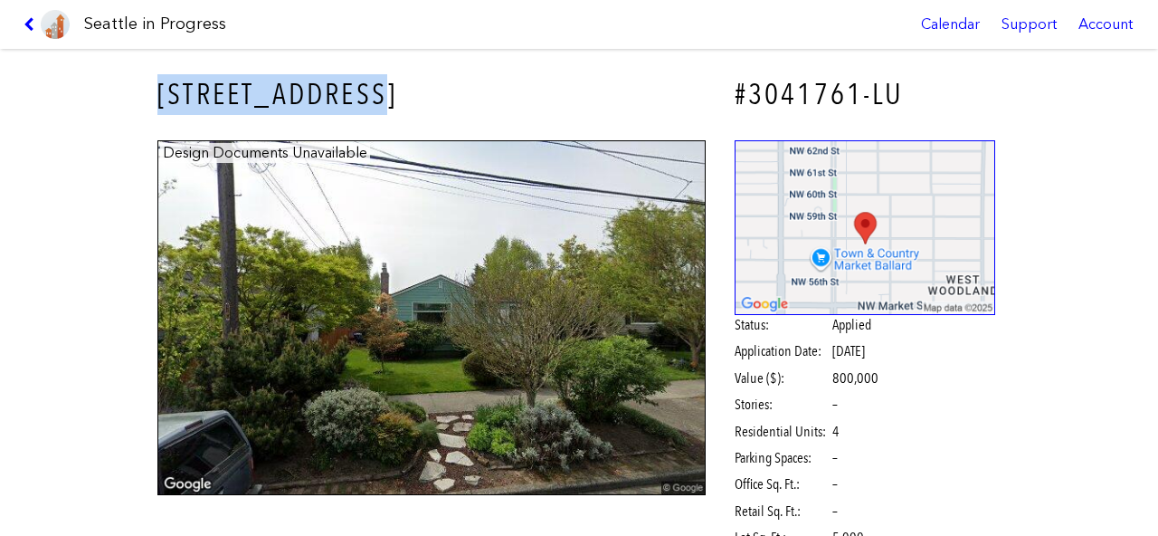
drag, startPoint x: 151, startPoint y: 94, endPoint x: 403, endPoint y: 103, distance: 252.6
click at [403, 103] on h3 "[STREET_ADDRESS]" at bounding box center [431, 94] width 548 height 41
copy h3 "[STREET_ADDRESS]"
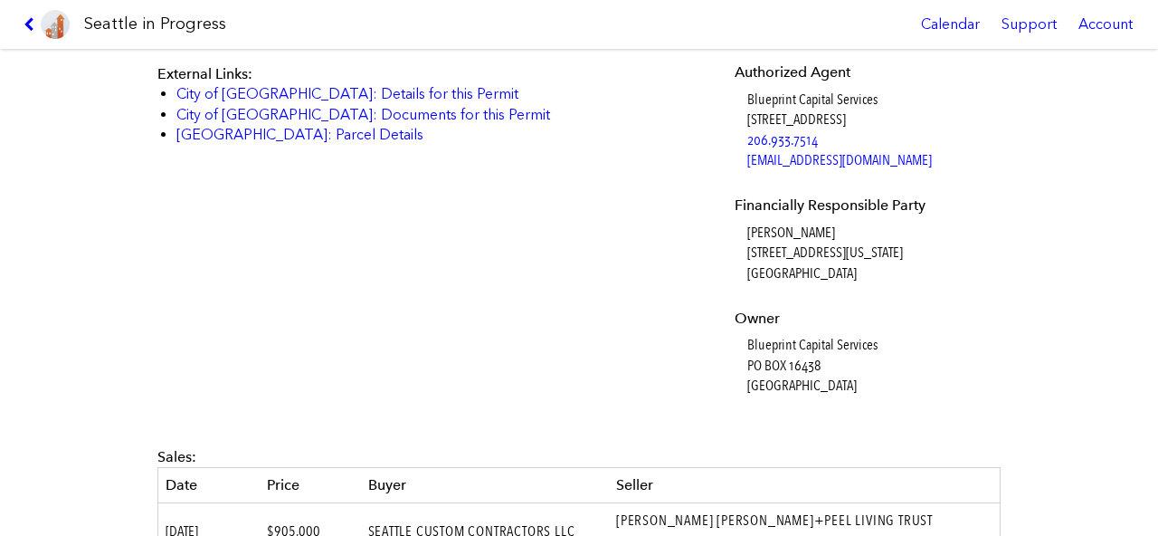
scroll to position [657, 0]
click at [1005, 283] on div "Applied [DATE] : Land Use Application to subdivide one development site into fo…" at bounding box center [579, 185] width 868 height 497
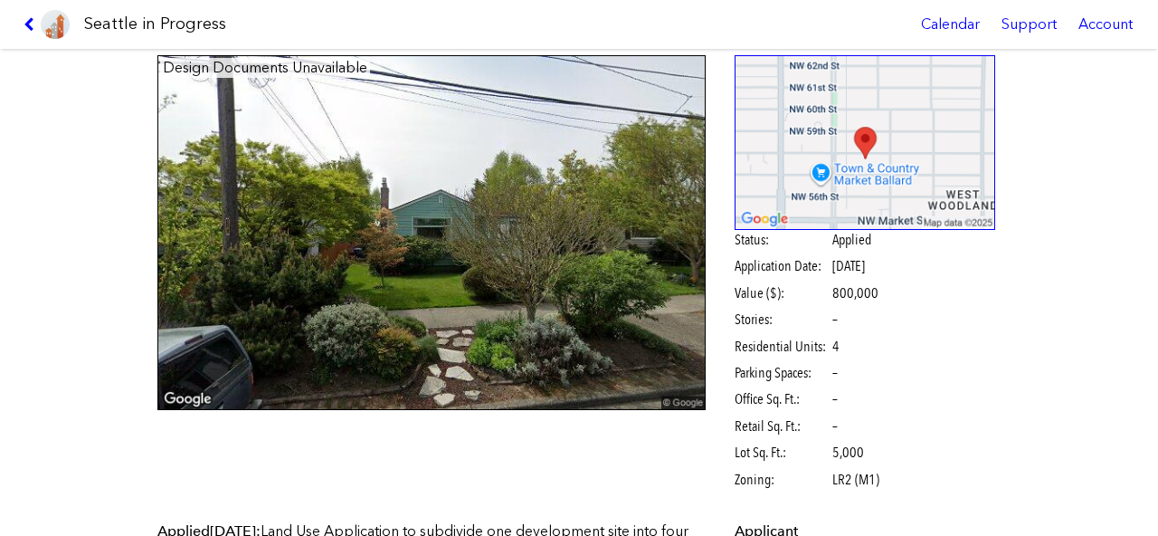
scroll to position [0, 0]
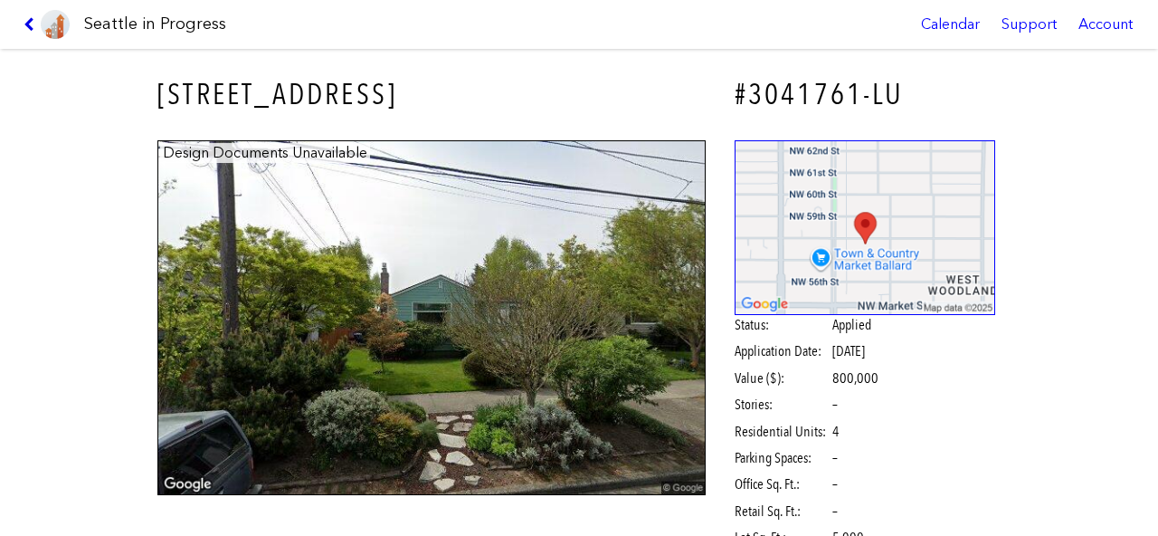
click at [24, 30] on icon at bounding box center [32, 24] width 17 height 14
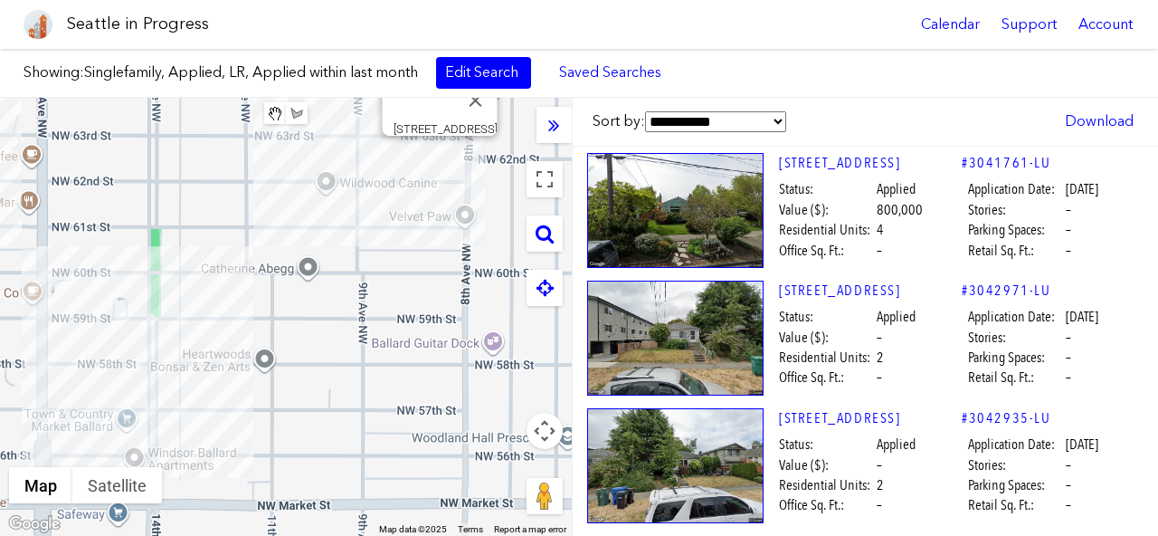
click at [411, 223] on div "To navigate, press the arrow keys. [STREET_ADDRESS]" at bounding box center [286, 317] width 572 height 438
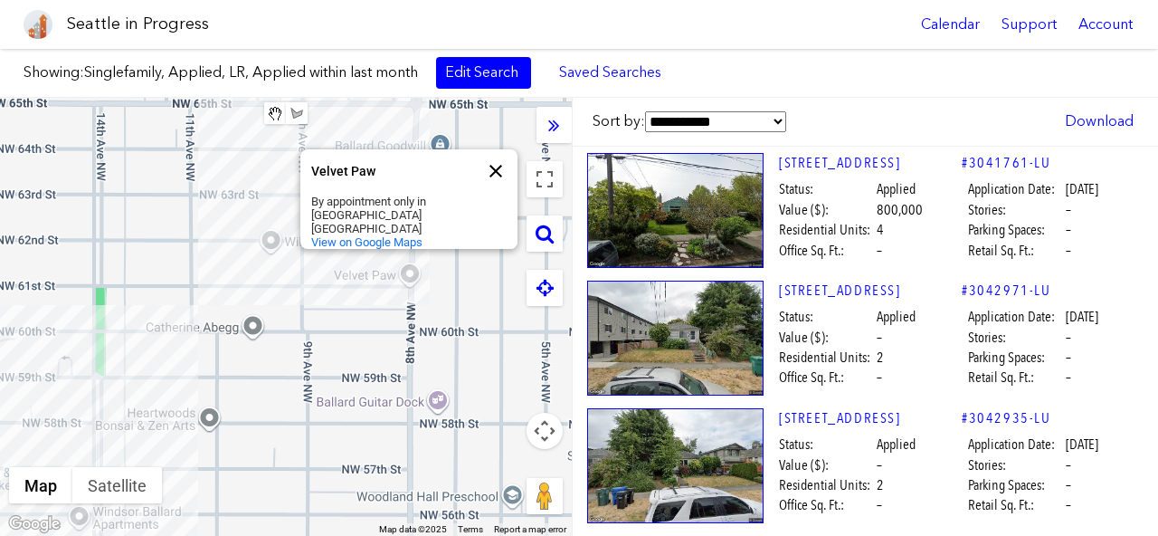
click at [498, 172] on button "Close" at bounding box center [495, 170] width 43 height 43
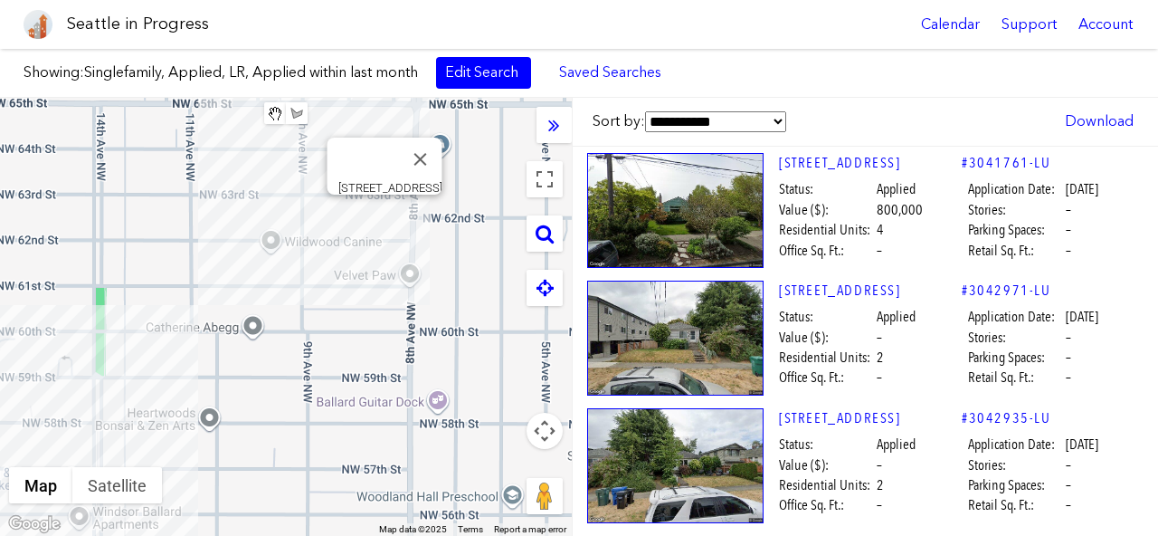
click at [382, 212] on div "To navigate, press the arrow keys. [STREET_ADDRESS]" at bounding box center [286, 317] width 572 height 438
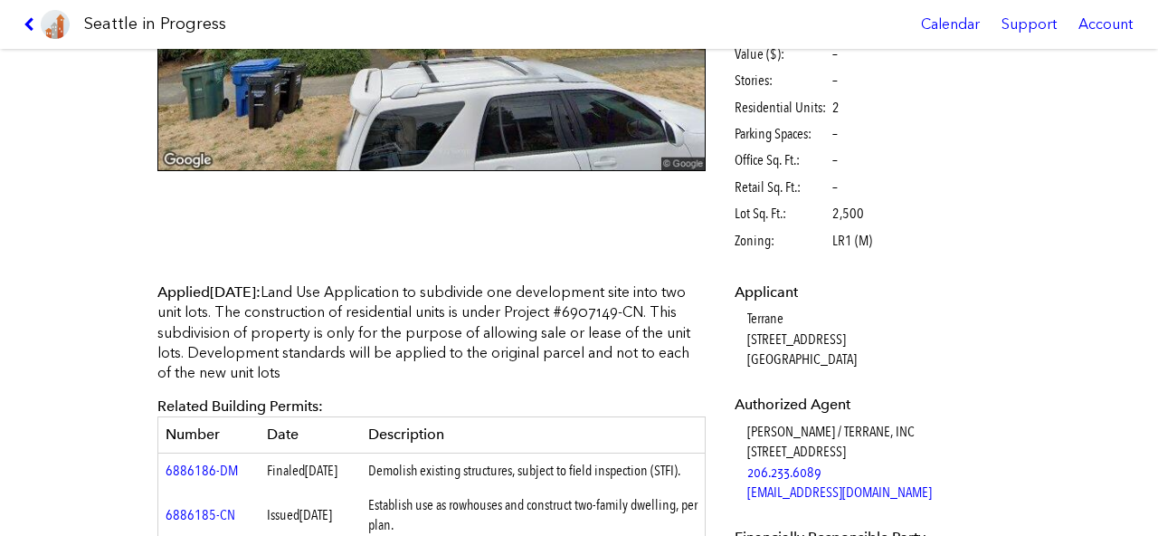
scroll to position [169, 0]
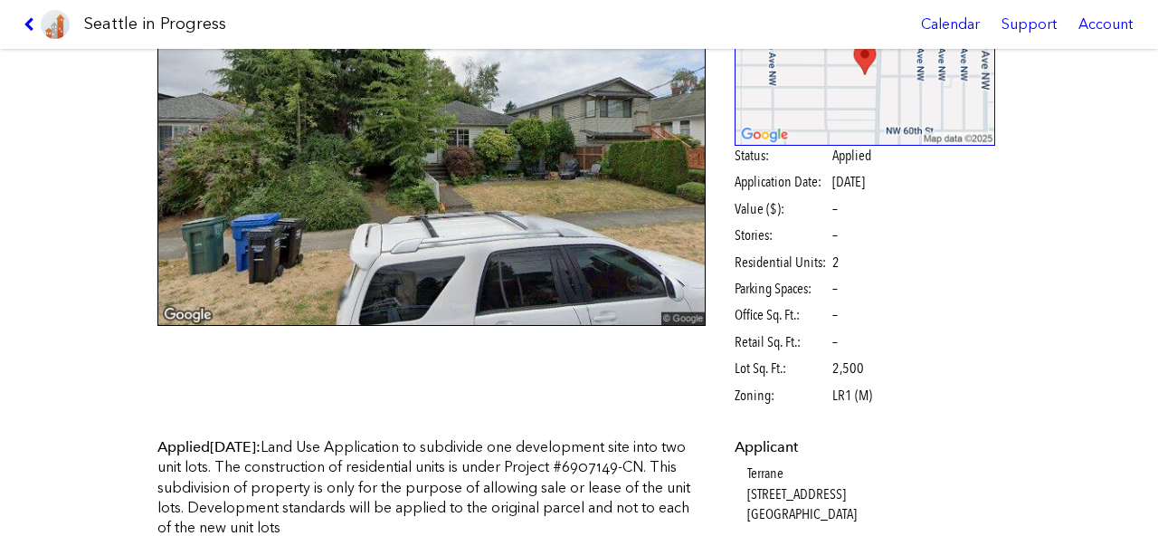
click at [25, 14] on link at bounding box center [46, 24] width 61 height 49
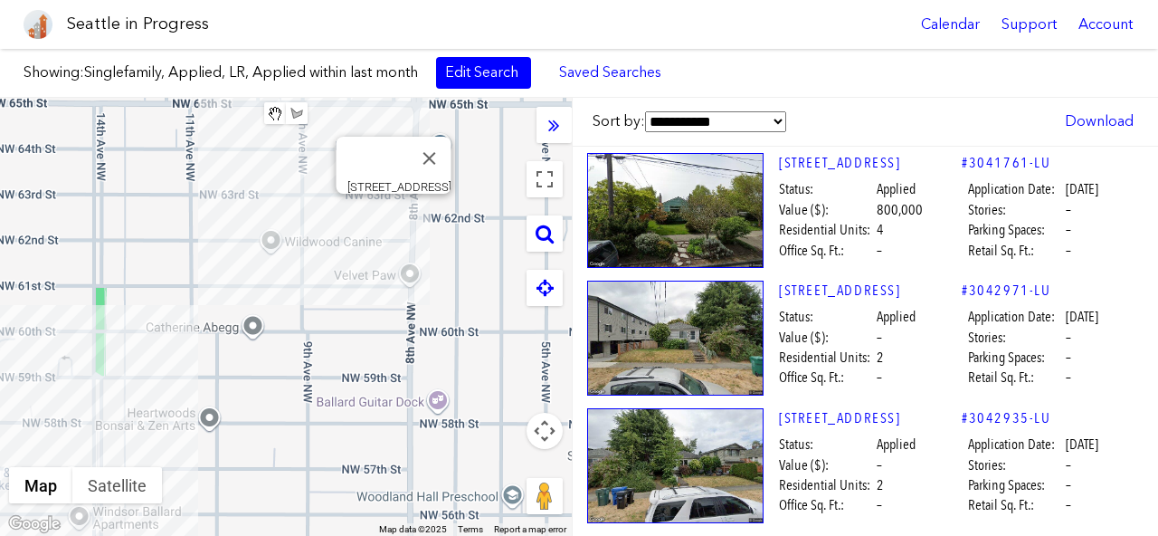
click at [394, 215] on div "To navigate, press the arrow keys. [STREET_ADDRESS]" at bounding box center [286, 317] width 572 height 438
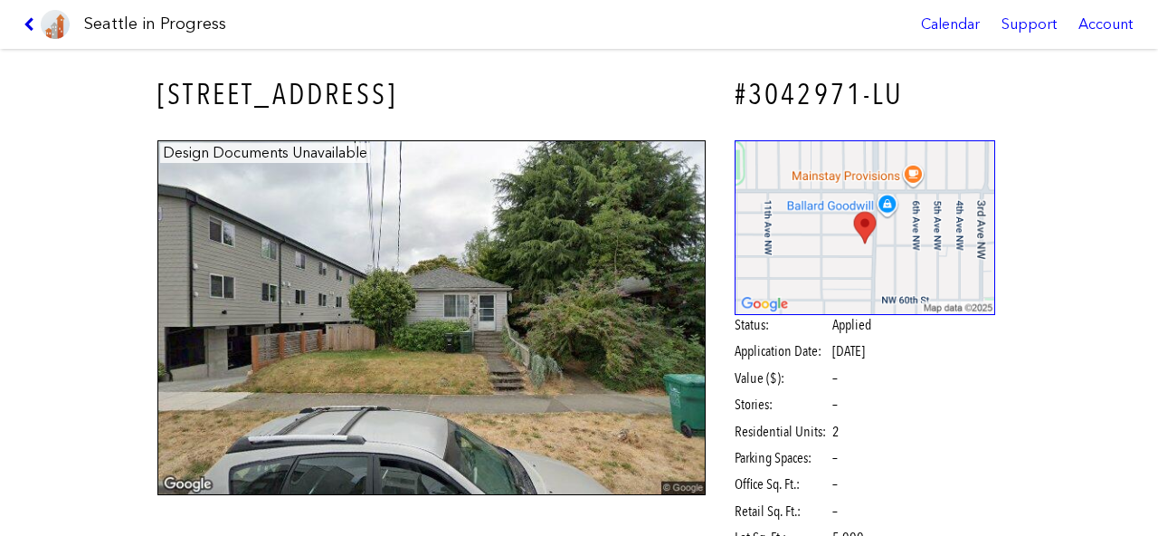
click at [27, 25] on icon at bounding box center [32, 24] width 17 height 14
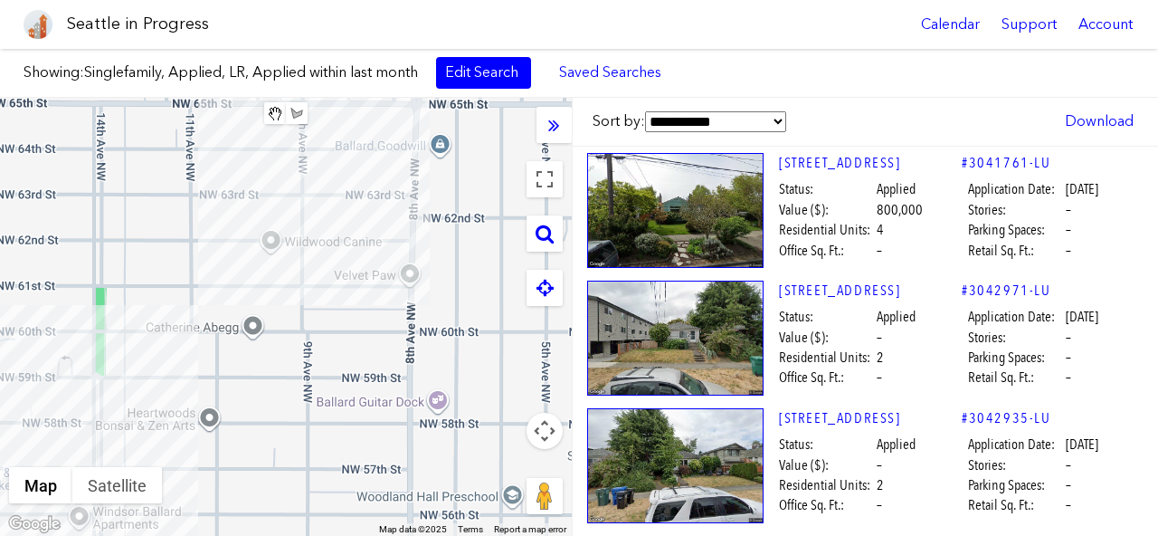
click at [227, 298] on div "To navigate, press the arrow keys." at bounding box center [286, 317] width 572 height 438
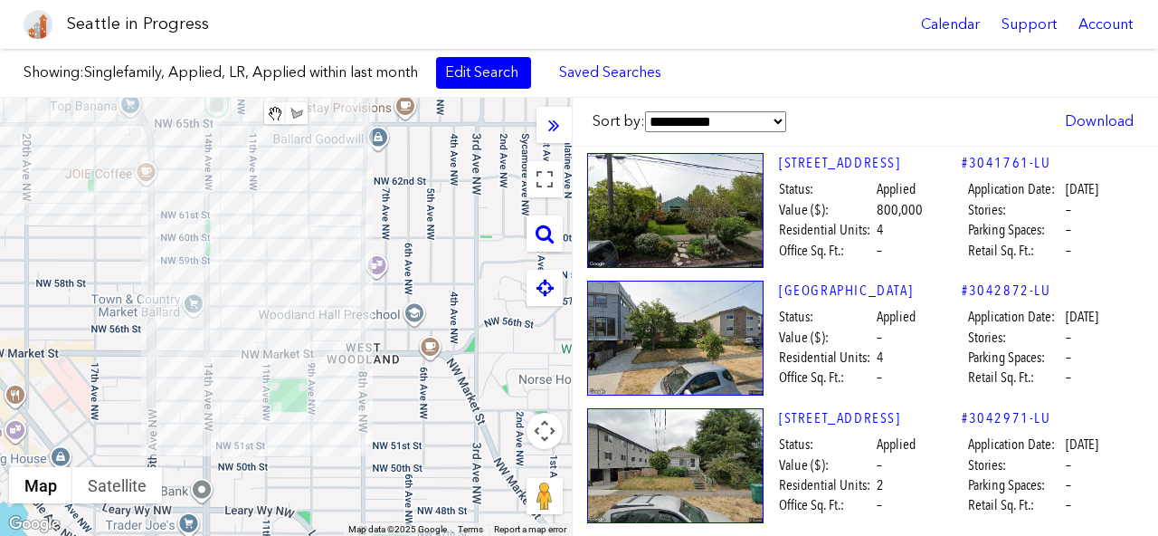
drag, startPoint x: 267, startPoint y: 394, endPoint x: 315, endPoint y: 311, distance: 95.3
click at [316, 311] on div "To navigate, press the arrow keys." at bounding box center [286, 317] width 572 height 438
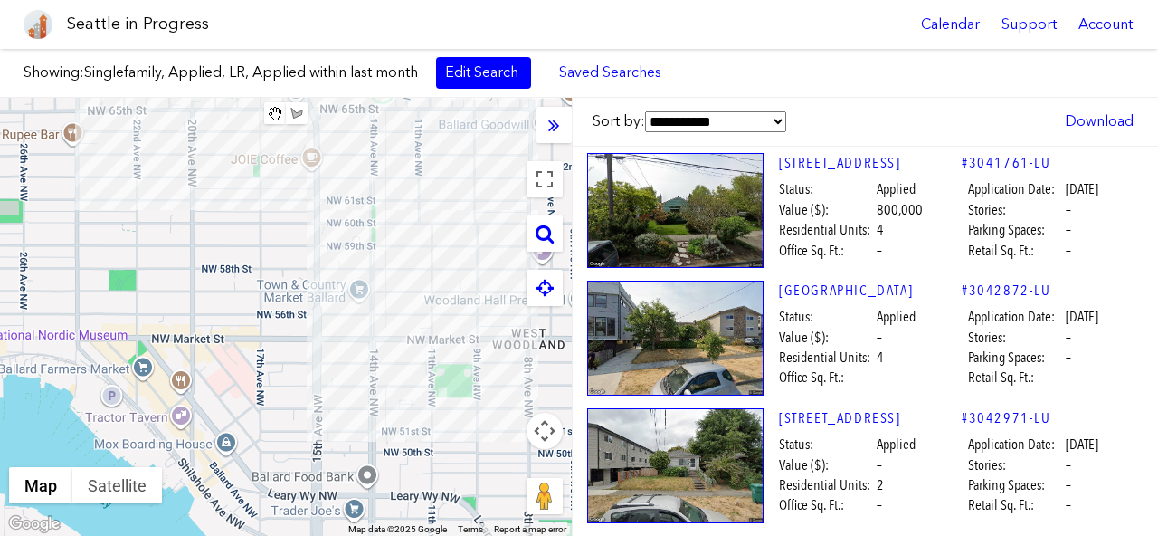
drag, startPoint x: 229, startPoint y: 293, endPoint x: 403, endPoint y: 289, distance: 173.8
click at [403, 287] on div "To navigate, press the arrow keys." at bounding box center [286, 317] width 572 height 438
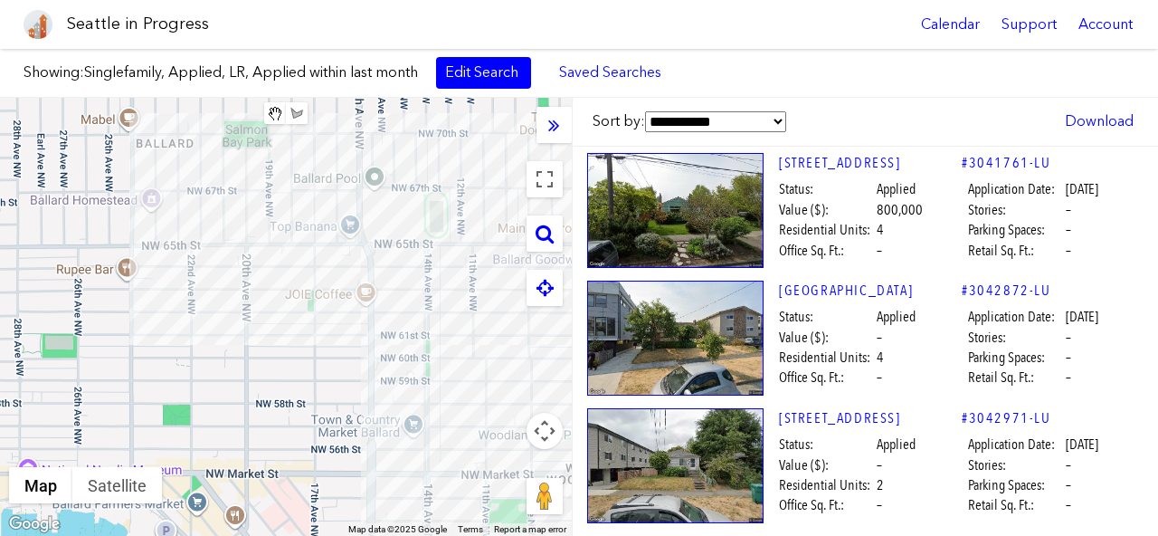
drag, startPoint x: 242, startPoint y: 272, endPoint x: 280, endPoint y: 403, distance: 136.6
click at [280, 403] on div "To navigate, press the arrow keys." at bounding box center [286, 317] width 572 height 438
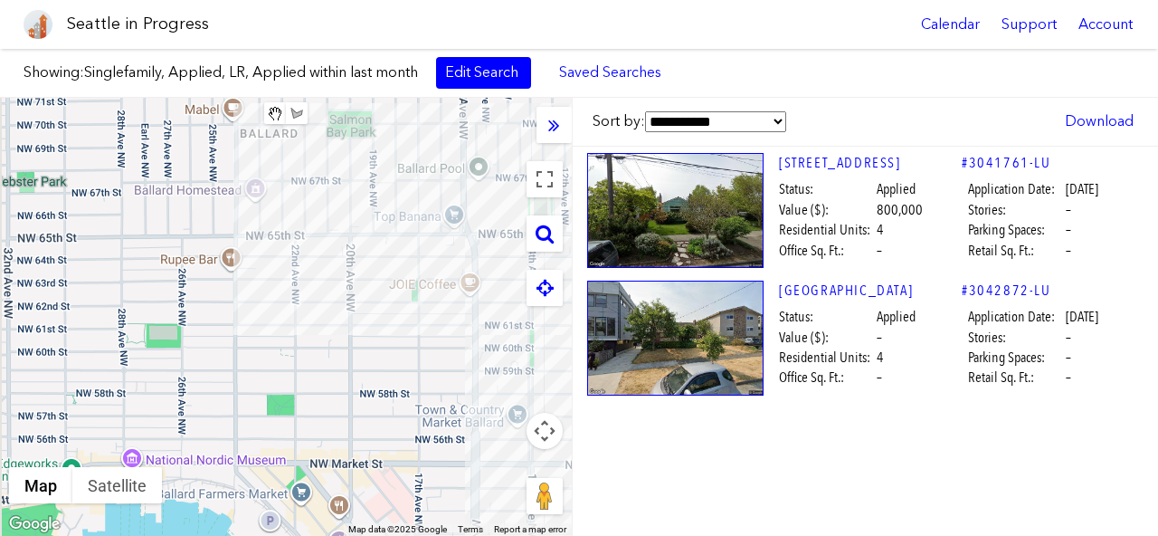
drag, startPoint x: 262, startPoint y: 293, endPoint x: 376, endPoint y: 275, distance: 115.4
click at [376, 275] on div "To navigate, press the arrow keys." at bounding box center [286, 317] width 572 height 438
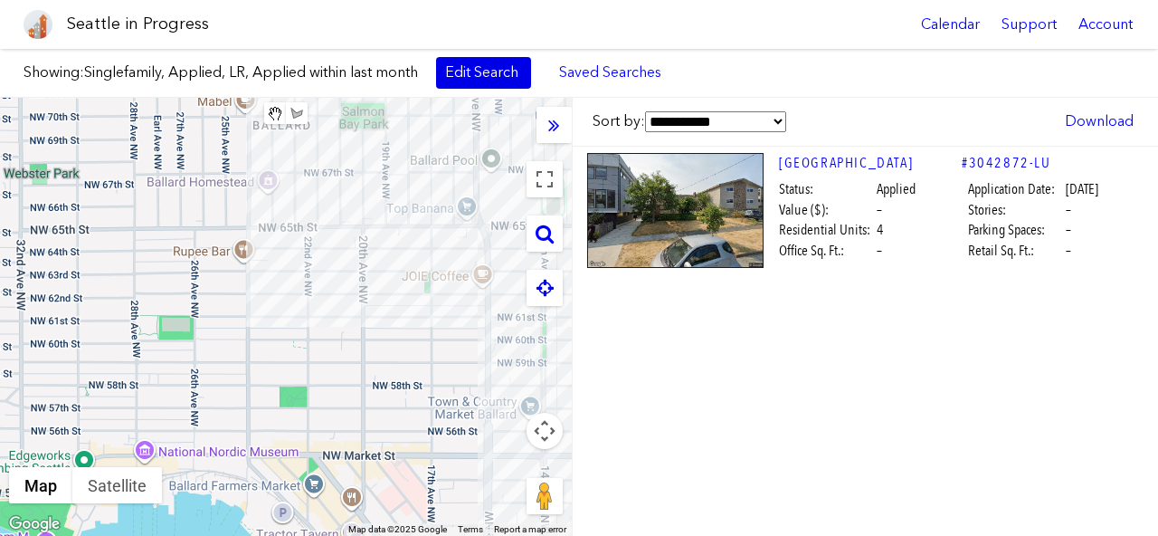
click at [495, 73] on link "Edit Search" at bounding box center [483, 72] width 95 height 31
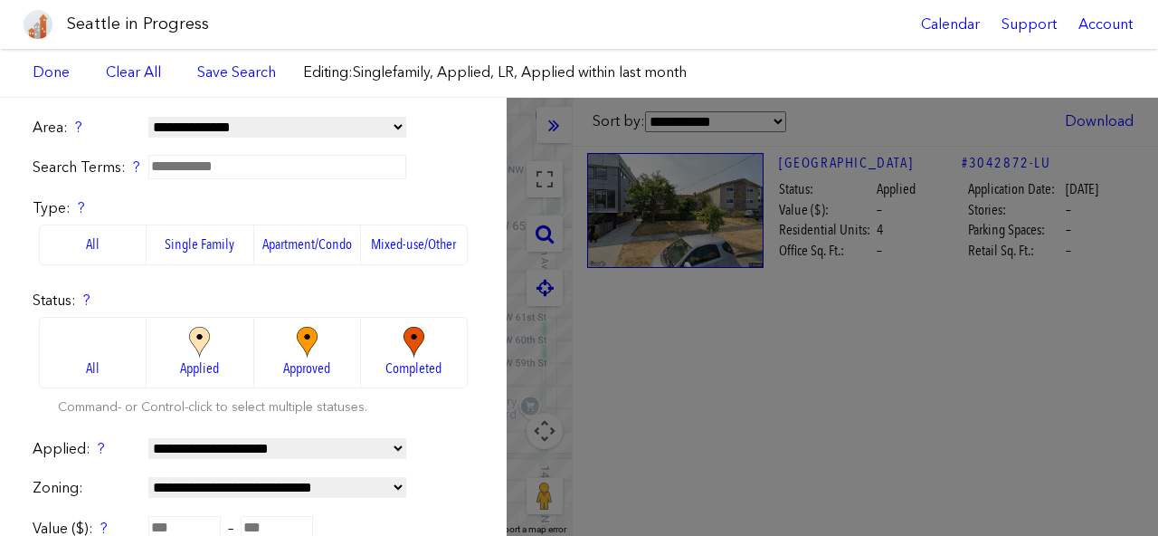
click at [304, 336] on img at bounding box center [307, 343] width 50 height 32
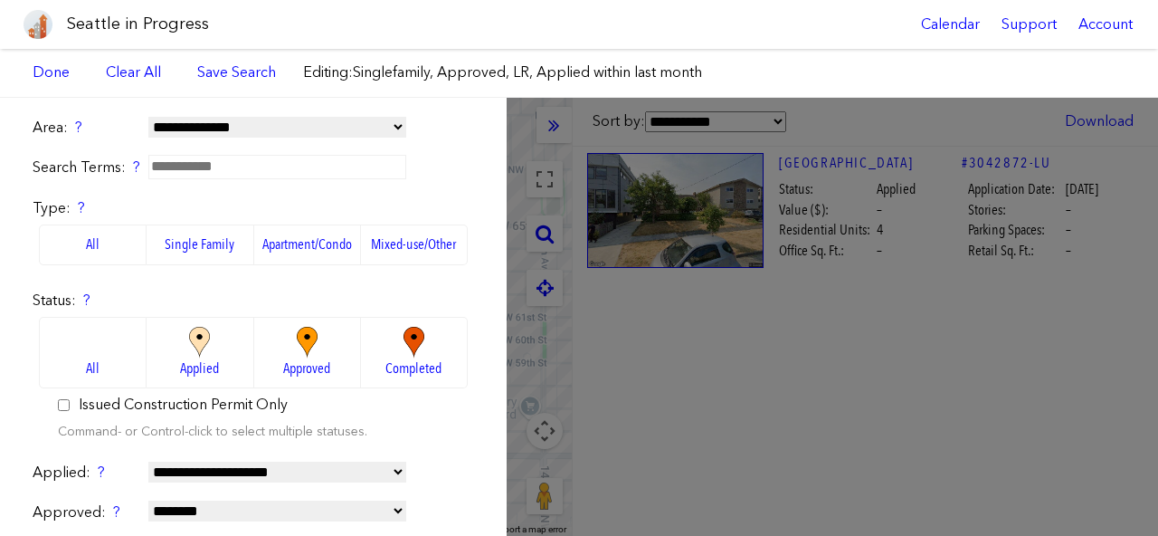
click at [516, 144] on div "**********" at bounding box center [579, 317] width 1158 height 438
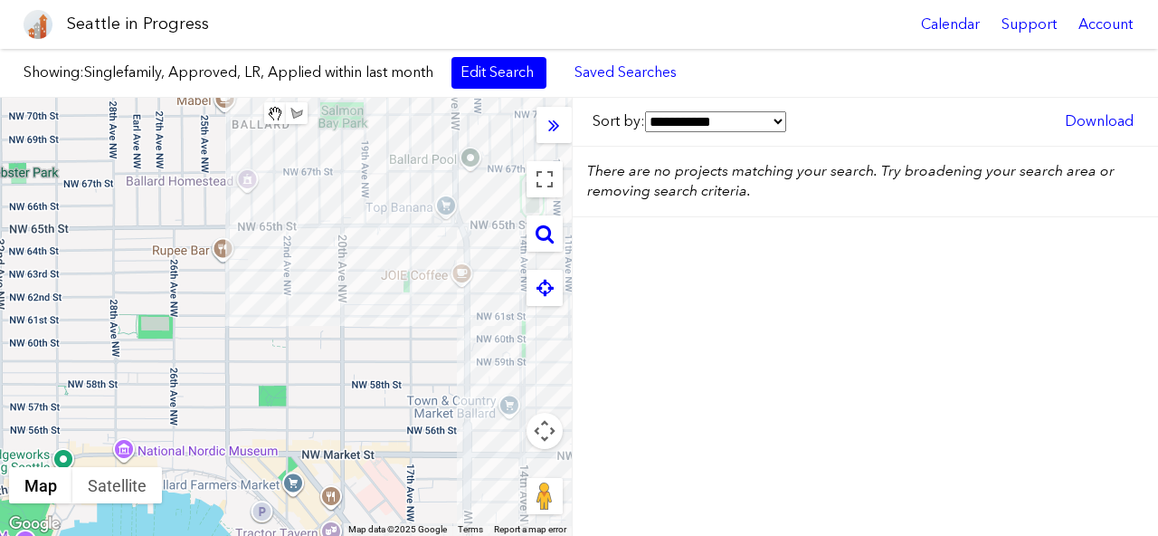
drag, startPoint x: 318, startPoint y: 303, endPoint x: 274, endPoint y: 296, distance: 44.0
click at [275, 296] on div "To navigate, press the arrow keys." at bounding box center [286, 317] width 572 height 438
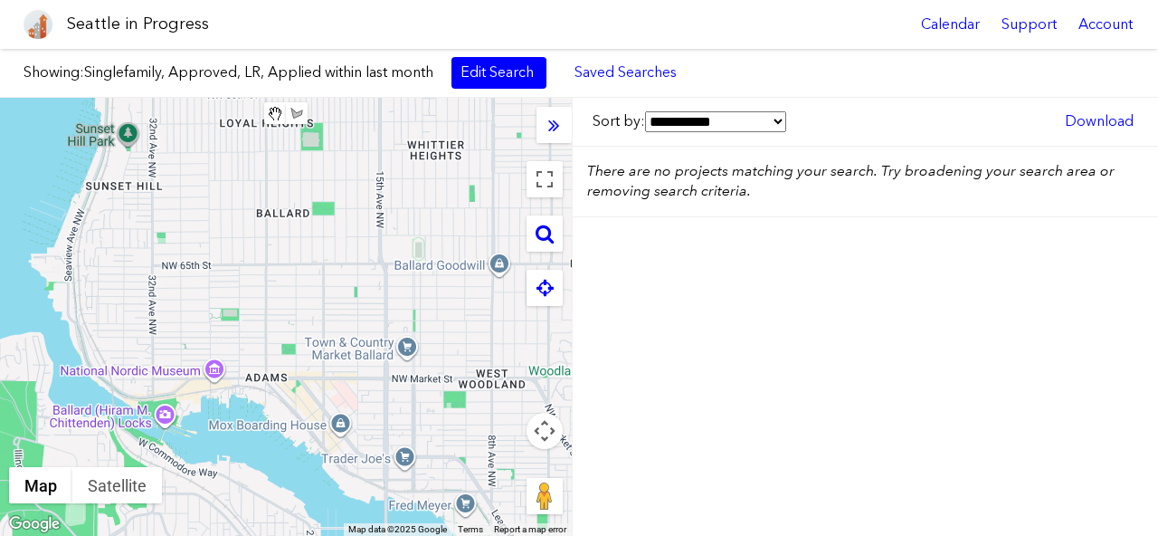
drag, startPoint x: 394, startPoint y: 355, endPoint x: 339, endPoint y: 323, distance: 63.6
click at [339, 323] on div "To navigate, press the arrow keys." at bounding box center [286, 317] width 572 height 438
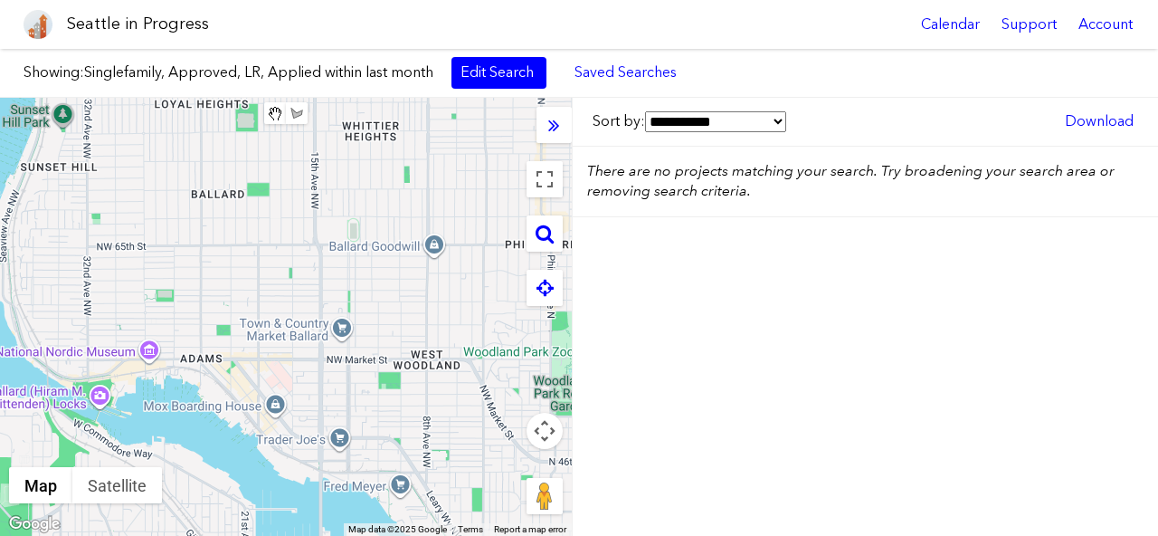
drag, startPoint x: 375, startPoint y: 280, endPoint x: 318, endPoint y: 280, distance: 56.1
click at [318, 280] on div "To navigate, press the arrow keys." at bounding box center [286, 317] width 572 height 438
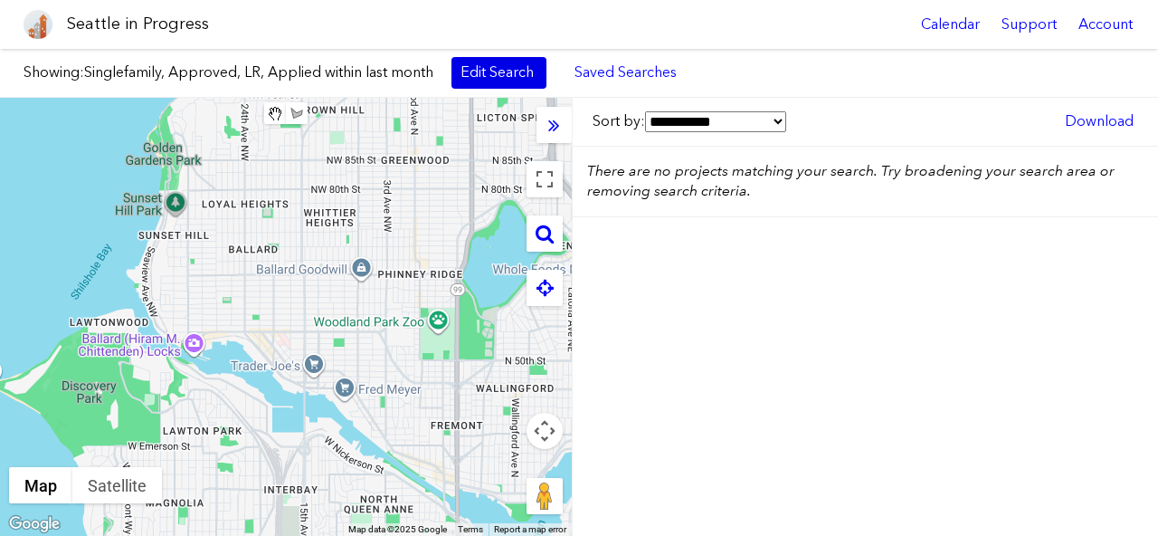
click at [486, 83] on link "Edit Search" at bounding box center [498, 72] width 95 height 31
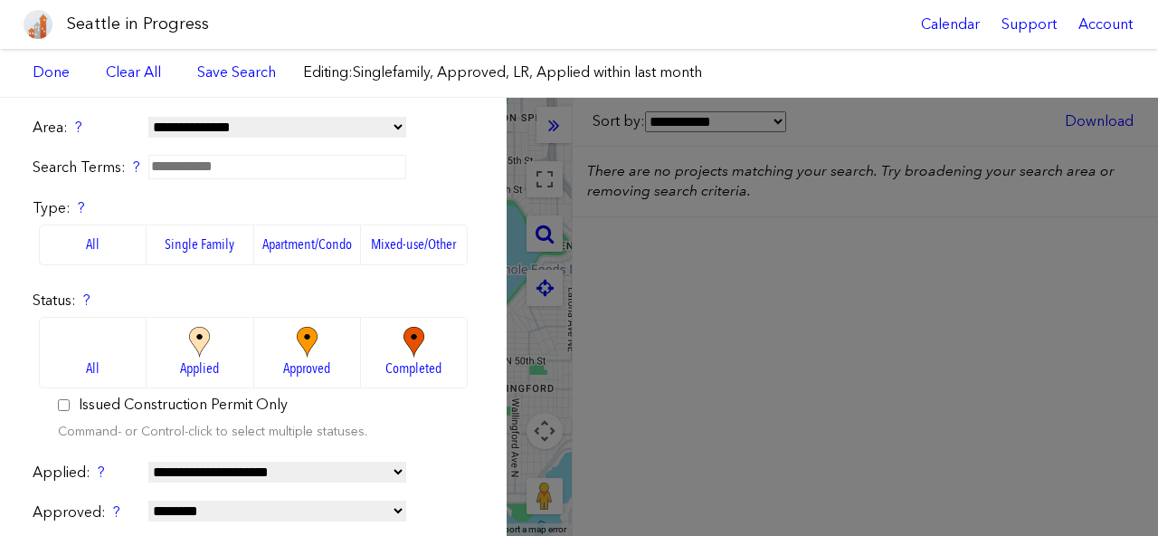
click at [224, 272] on form "**********" at bounding box center [253, 543] width 441 height 851
click at [173, 247] on label "Single Family" at bounding box center [200, 244] width 107 height 40
click at [81, 242] on label "All" at bounding box center [93, 244] width 108 height 40
click at [659, 299] on div "**********" at bounding box center [579, 317] width 1158 height 438
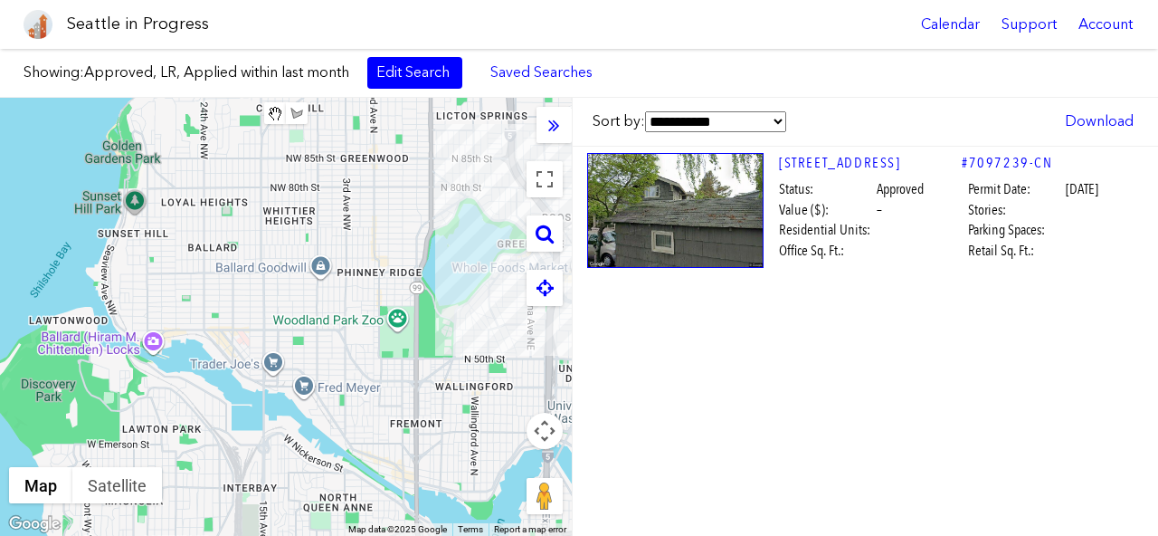
drag, startPoint x: 394, startPoint y: 299, endPoint x: 348, endPoint y: 298, distance: 45.3
click at [348, 298] on div "To navigate, press the arrow keys." at bounding box center [286, 317] width 572 height 438
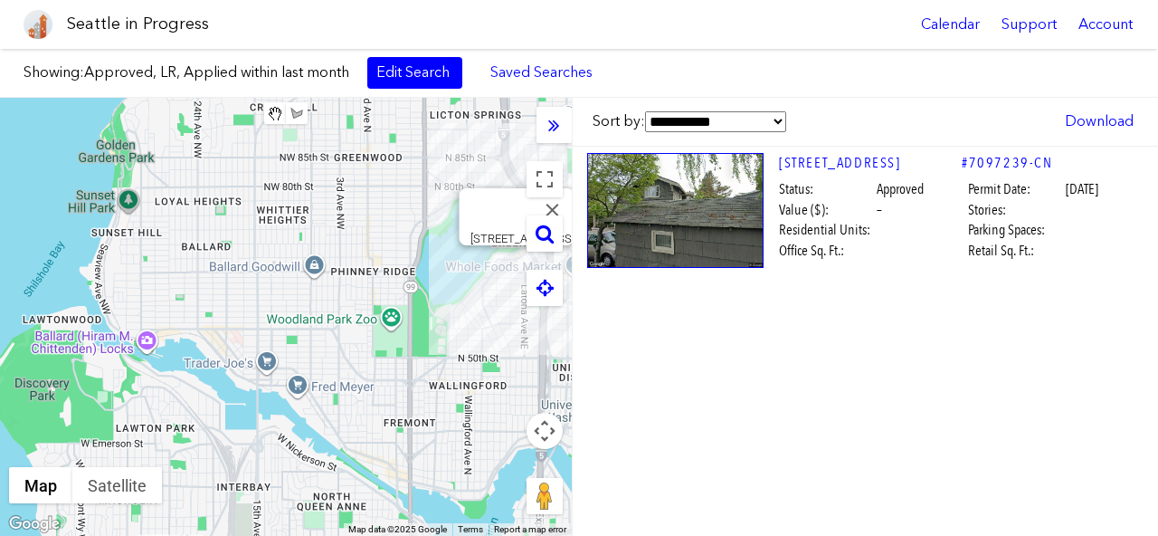
click at [515, 271] on div "To navigate, press the arrow keys. [STREET_ADDRESS]" at bounding box center [286, 317] width 572 height 438
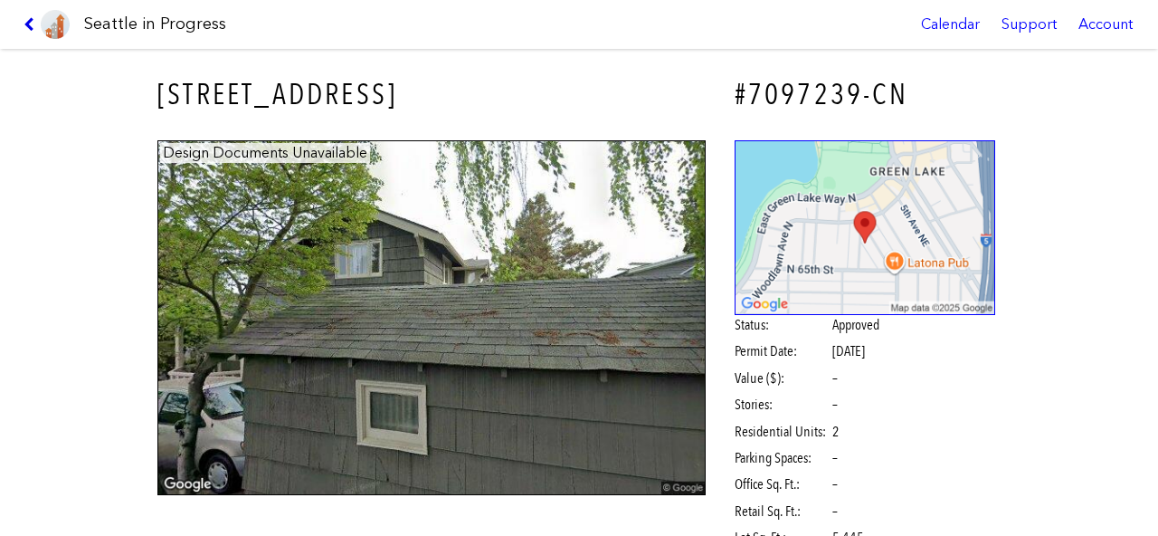
click at [37, 24] on icon at bounding box center [32, 24] width 17 height 14
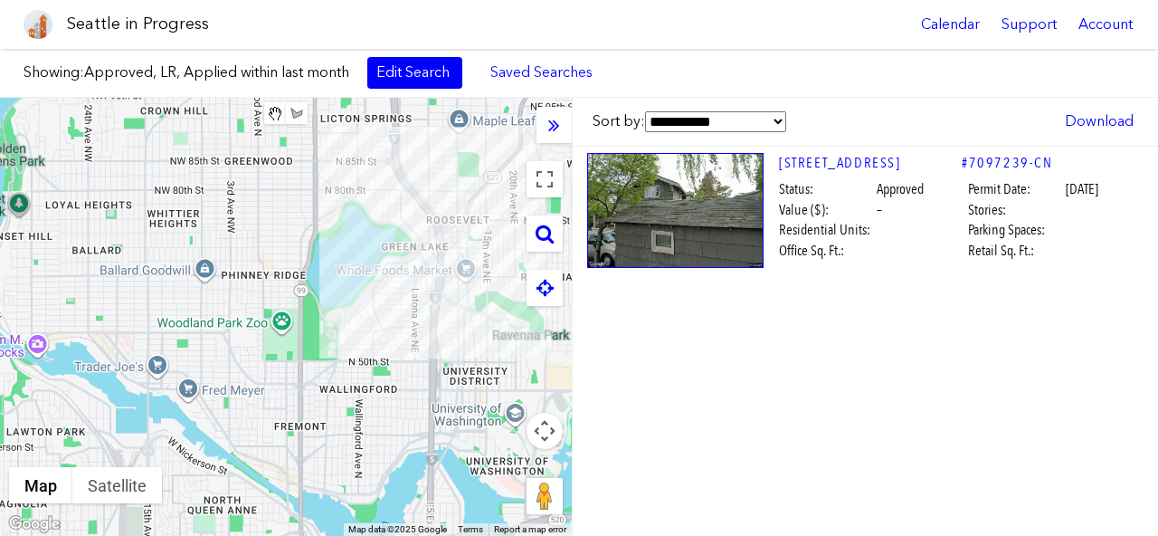
drag, startPoint x: 299, startPoint y: 335, endPoint x: 260, endPoint y: 354, distance: 44.1
click at [259, 352] on div "To navigate, press the arrow keys." at bounding box center [286, 317] width 572 height 438
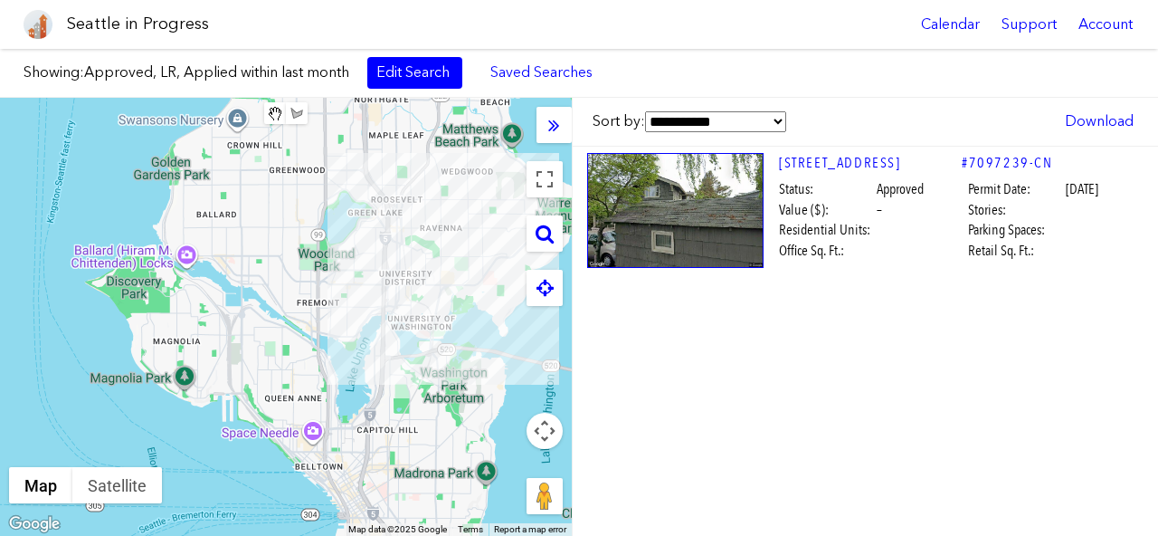
drag, startPoint x: 499, startPoint y: 363, endPoint x: 475, endPoint y: 261, distance: 105.1
click at [475, 261] on div "To navigate, press the arrow keys." at bounding box center [286, 317] width 572 height 438
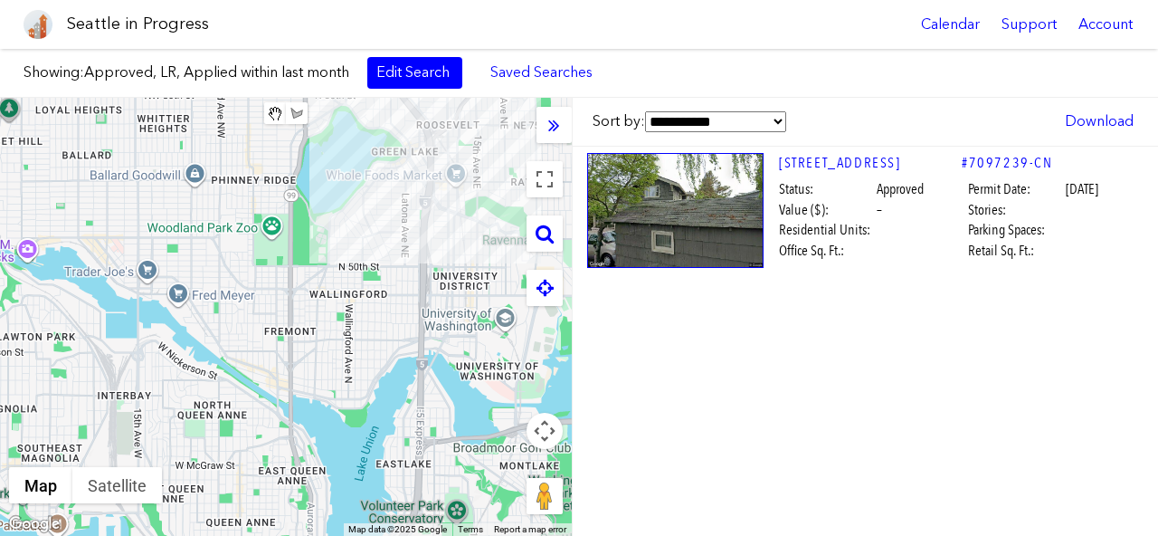
drag, startPoint x: 402, startPoint y: 298, endPoint x: 443, endPoint y: 280, distance: 45.0
click at [443, 280] on div "To navigate, press the arrow keys." at bounding box center [286, 317] width 572 height 438
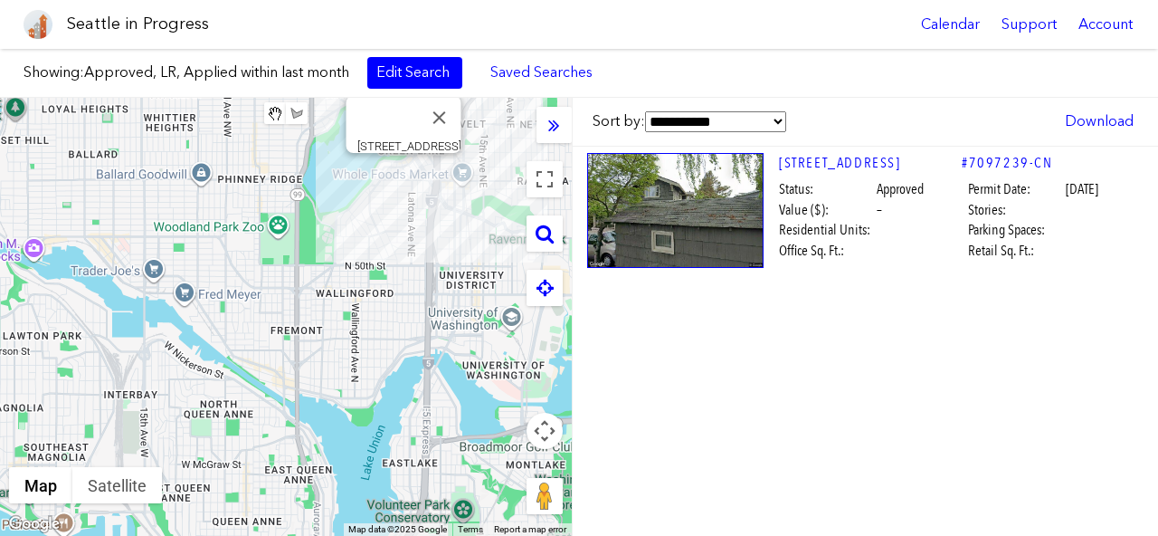
click at [809, 422] on div "**********" at bounding box center [865, 317] width 586 height 438
click at [794, 414] on div "**********" at bounding box center [865, 317] width 586 height 438
click at [798, 413] on div "**********" at bounding box center [865, 317] width 586 height 438
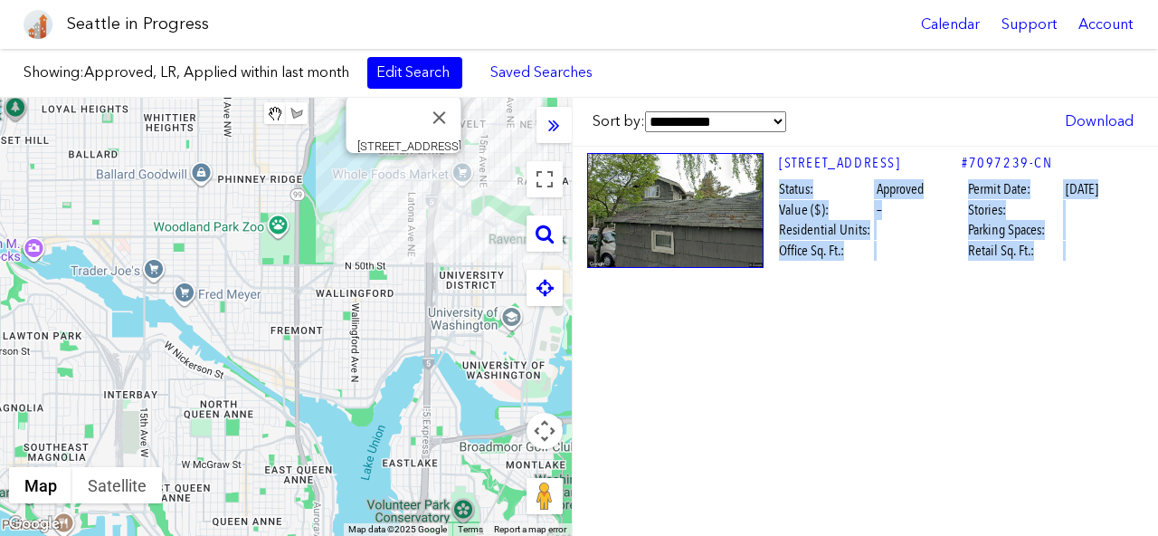
click at [798, 413] on div "**********" at bounding box center [865, 317] width 586 height 438
click at [441, 108] on button "Close" at bounding box center [439, 117] width 43 height 43
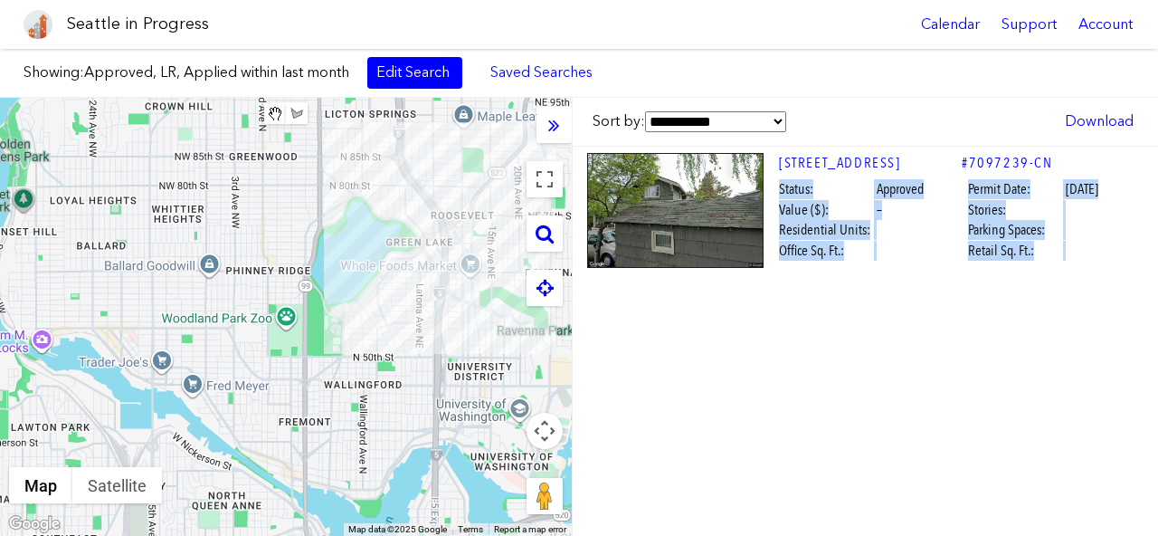
drag, startPoint x: 391, startPoint y: 292, endPoint x: 399, endPoint y: 334, distance: 42.4
click at [399, 334] on div "To navigate, press the arrow keys." at bounding box center [286, 317] width 572 height 438
